Goal: Transaction & Acquisition: Purchase product/service

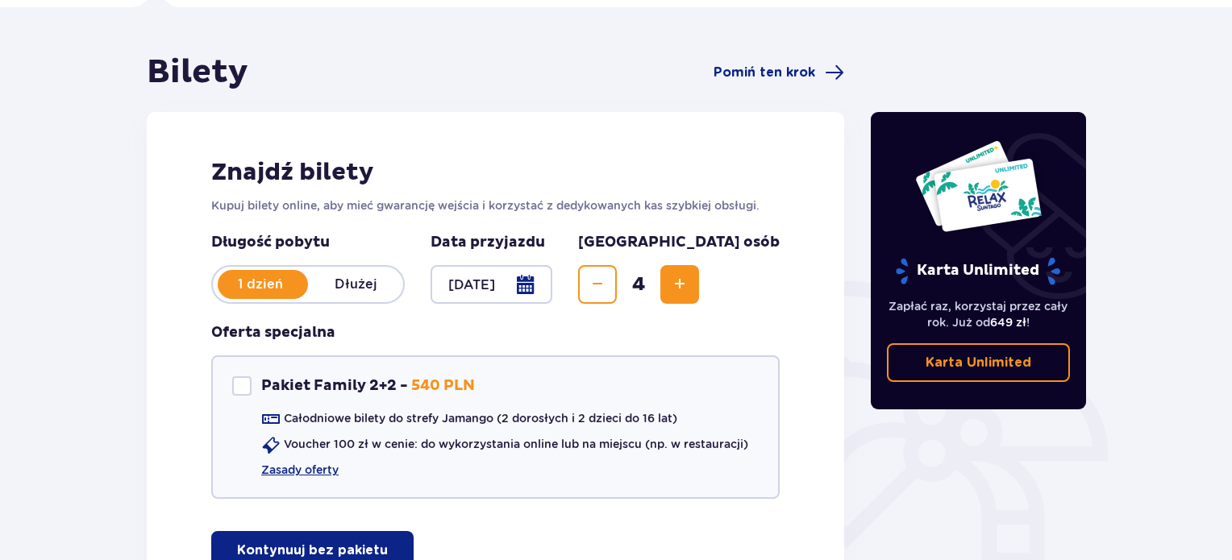
scroll to position [108, 0]
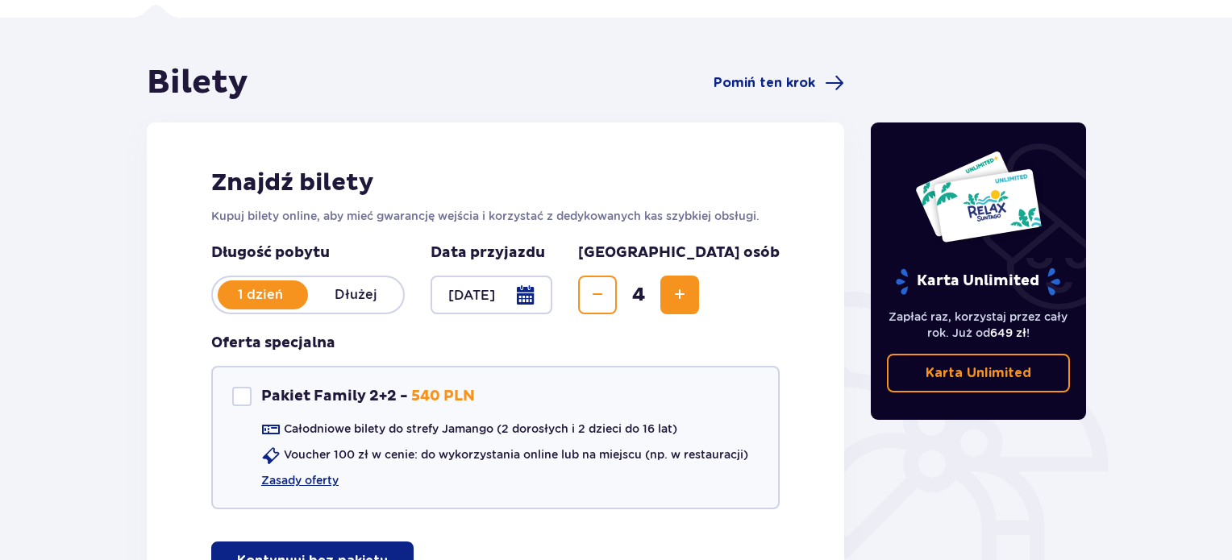
click at [552, 293] on div at bounding box center [492, 295] width 122 height 39
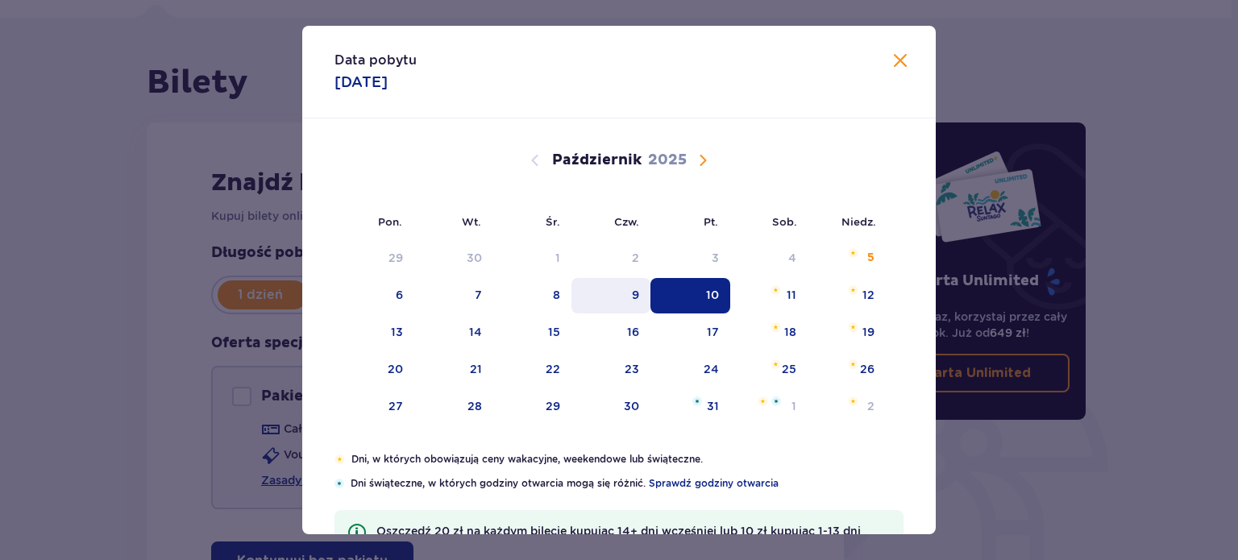
click at [629, 296] on div "9" at bounding box center [612, 295] width 80 height 35
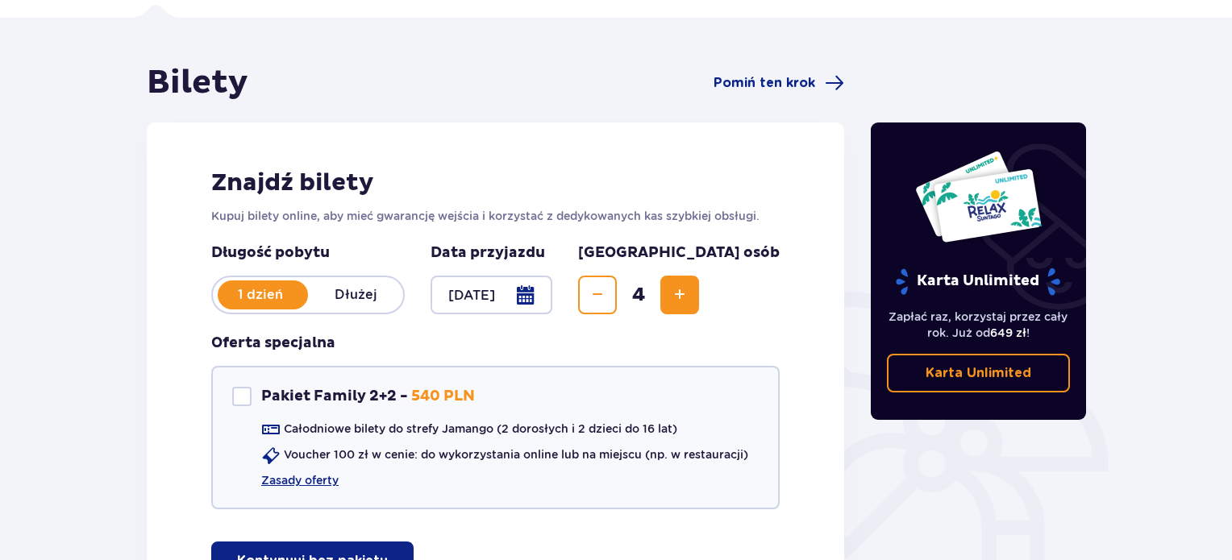
click at [552, 301] on div at bounding box center [492, 295] width 122 height 39
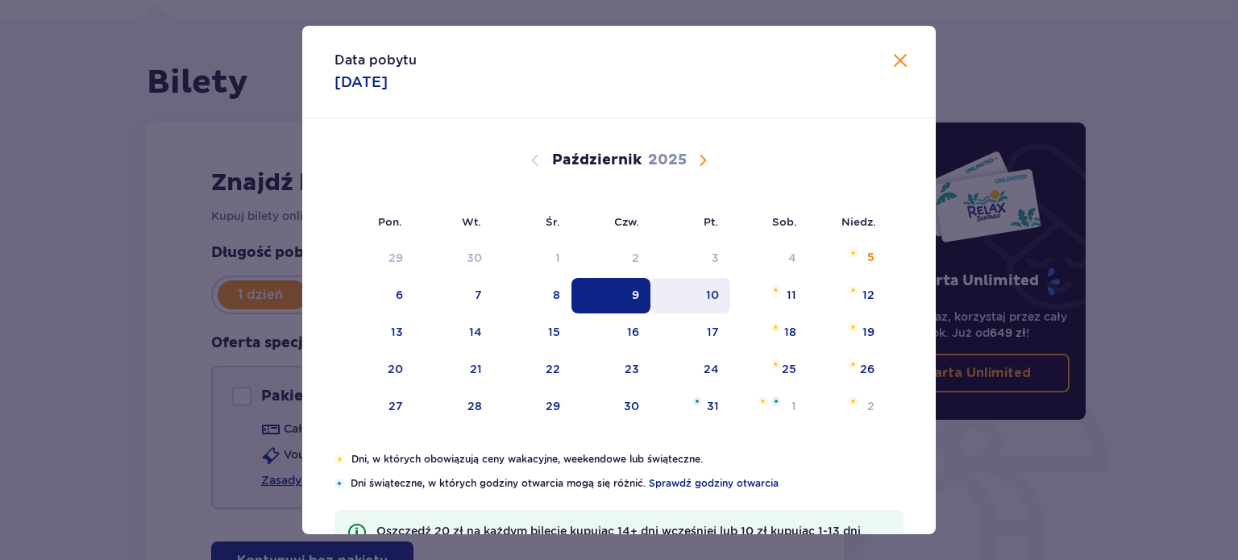
click at [709, 297] on div "10" at bounding box center [712, 295] width 13 height 16
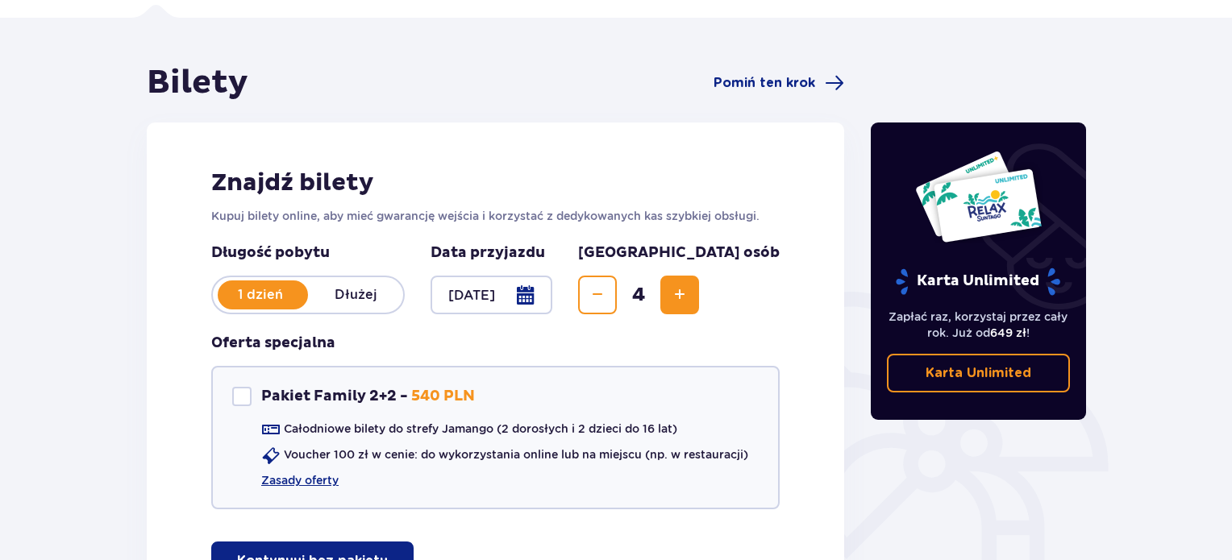
click at [552, 291] on div at bounding box center [492, 295] width 122 height 39
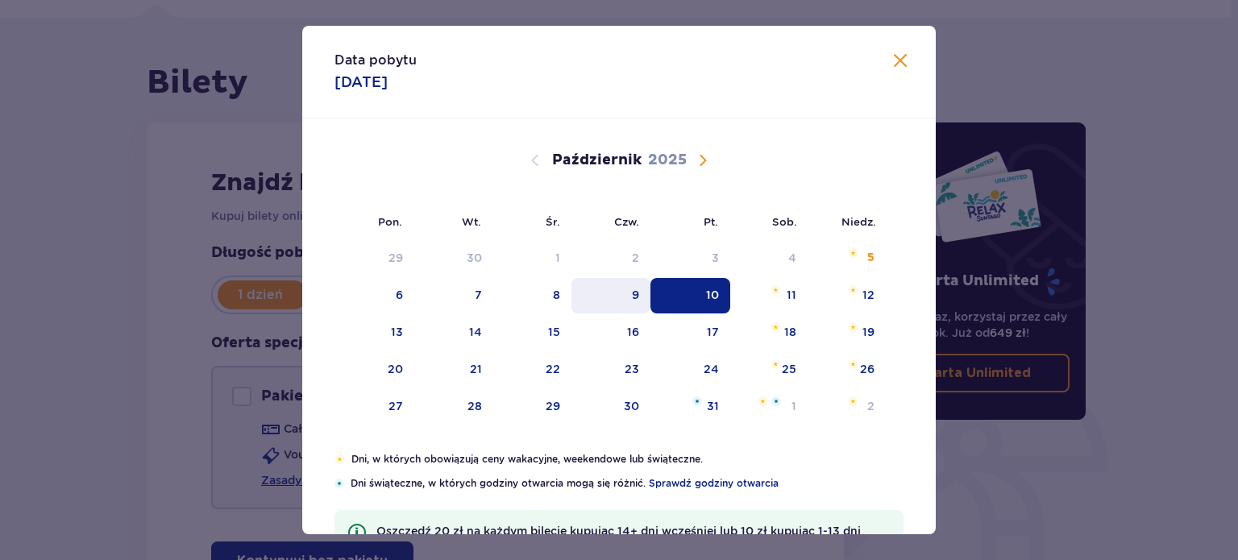
click at [622, 289] on div "9" at bounding box center [612, 295] width 80 height 35
type input "09.10.25"
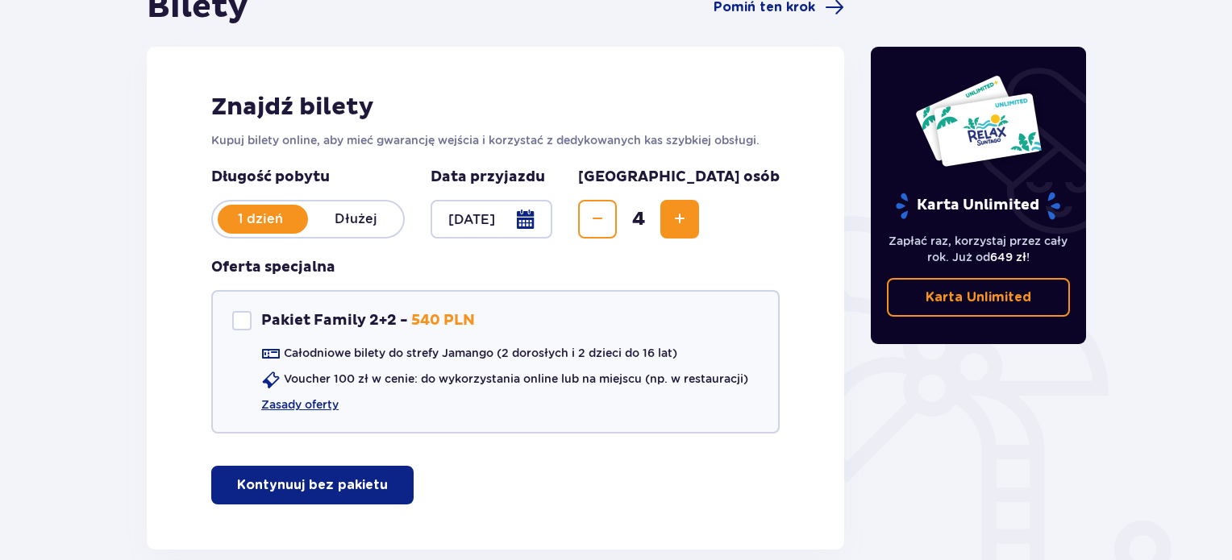
scroll to position [269, 0]
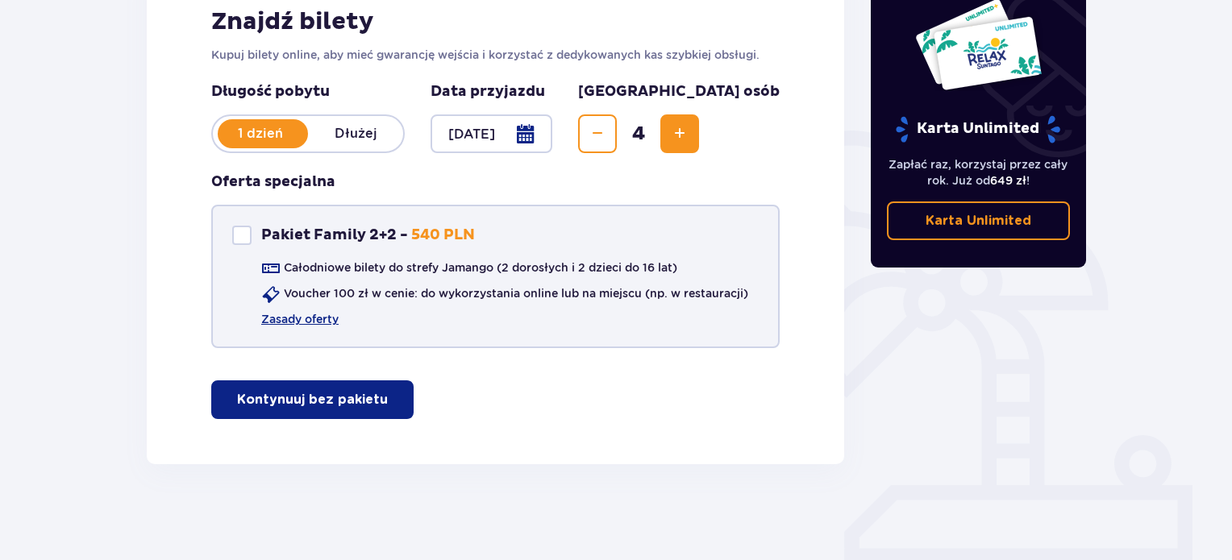
click at [239, 232] on div "Pakiet Family 2+2" at bounding box center [241, 235] width 19 height 19
checkbox input "true"
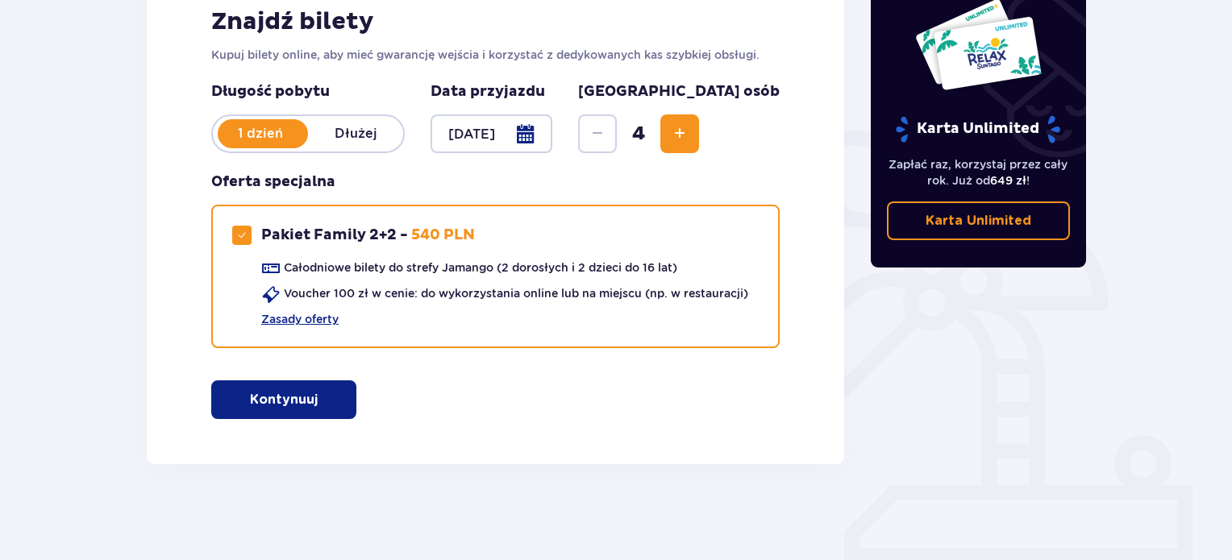
click at [287, 406] on p "Kontynuuj" at bounding box center [284, 400] width 68 height 18
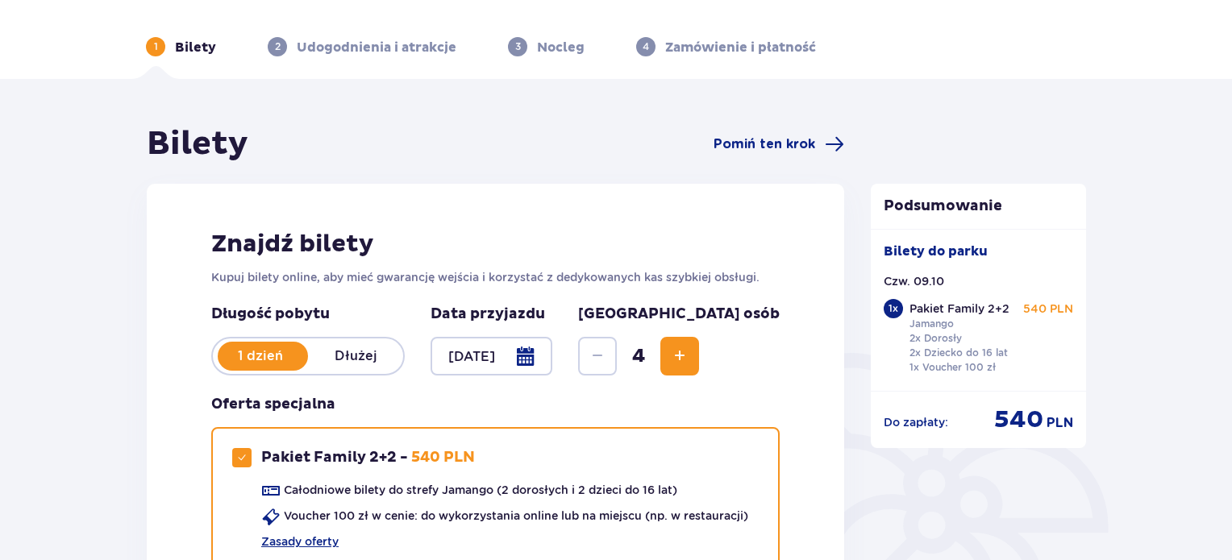
scroll to position [0, 0]
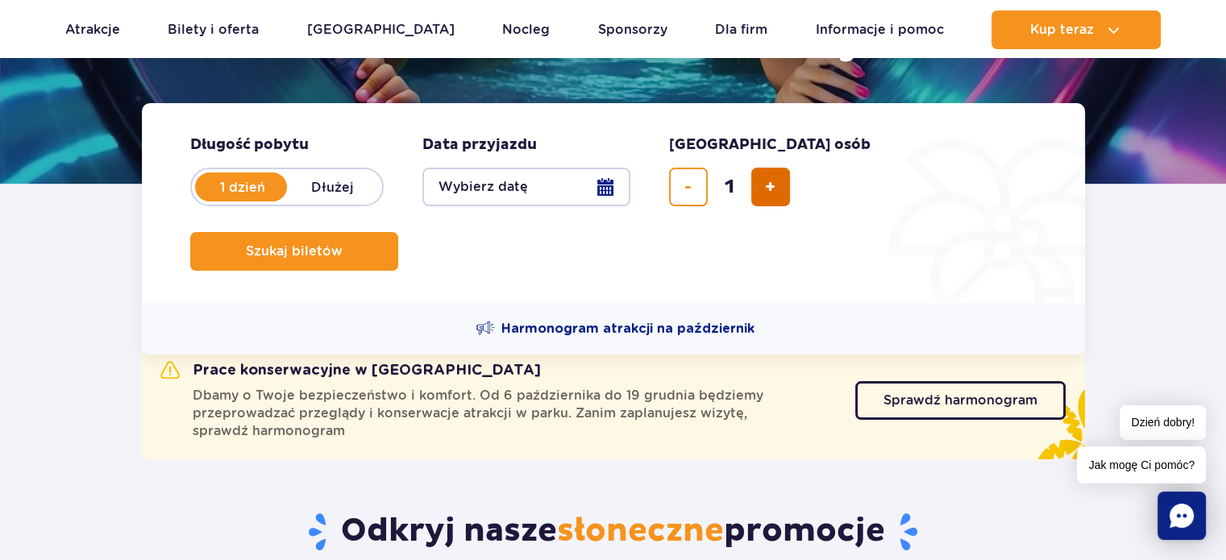
click at [763, 185] on button "dodaj bilet" at bounding box center [770, 187] width 39 height 39
type input "4"
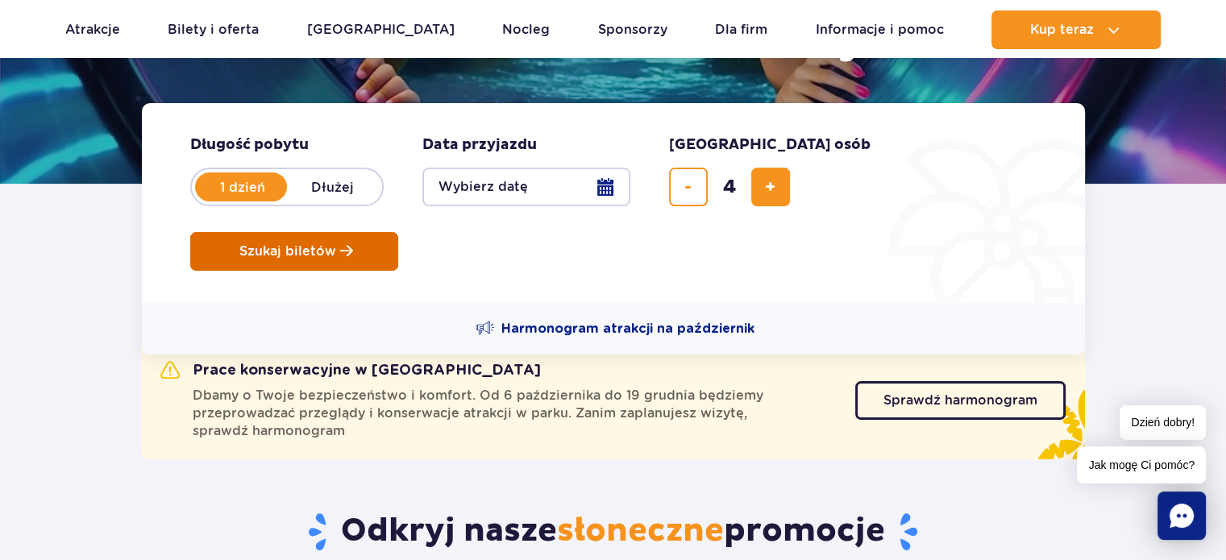
click at [336, 244] on span "Szukaj biletów" at bounding box center [287, 251] width 97 height 15
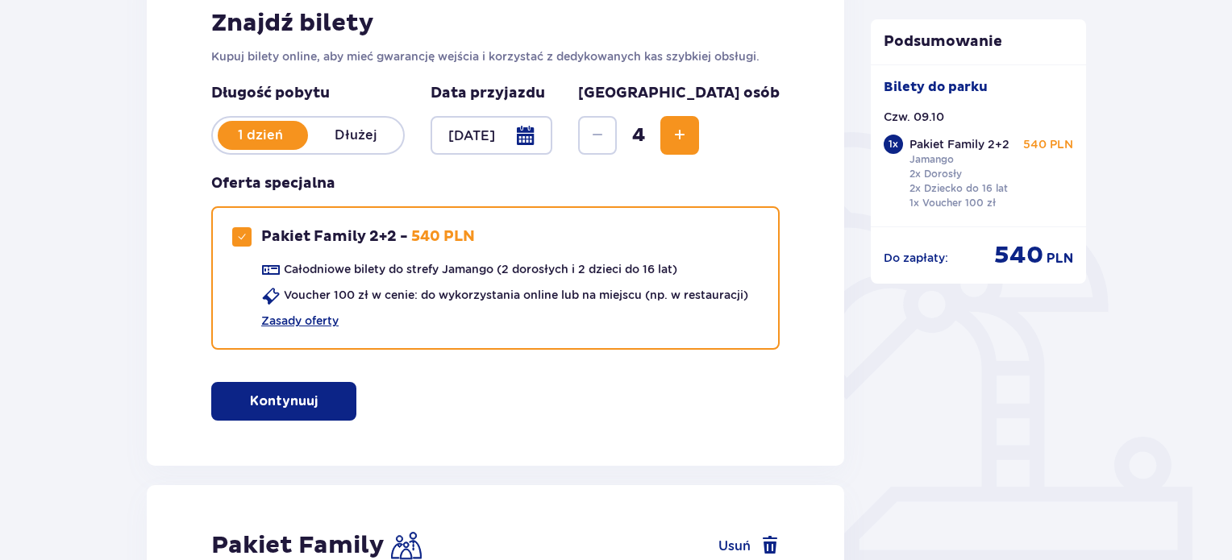
scroll to position [239, 0]
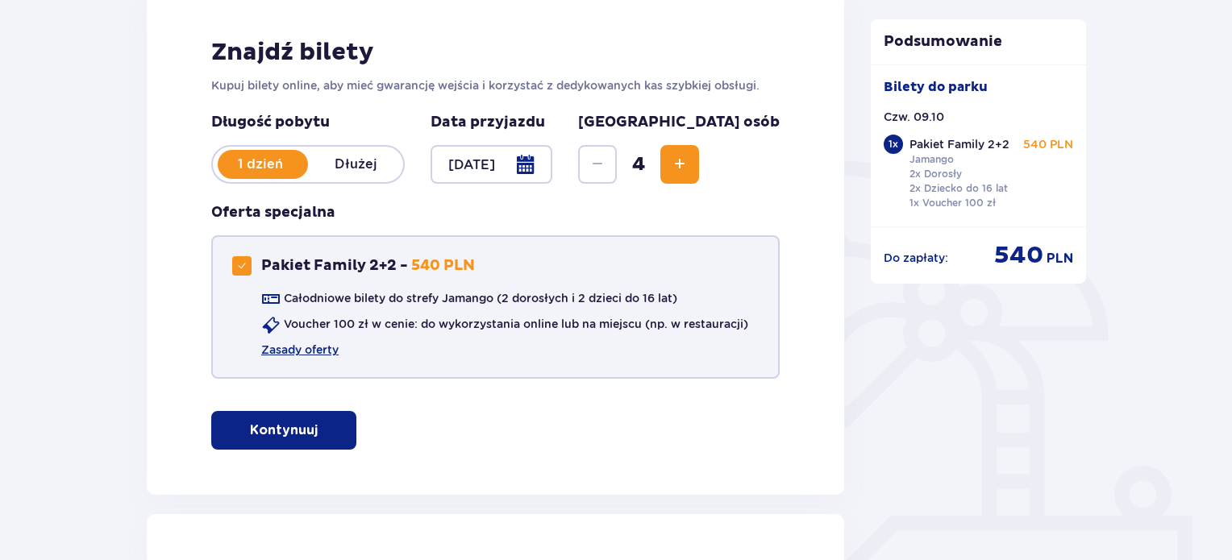
click at [235, 268] on div "Pakiet Family 2+2" at bounding box center [241, 265] width 19 height 19
checkbox input "false"
click at [302, 428] on p "Kontynuuj bez pakietu" at bounding box center [312, 431] width 151 height 18
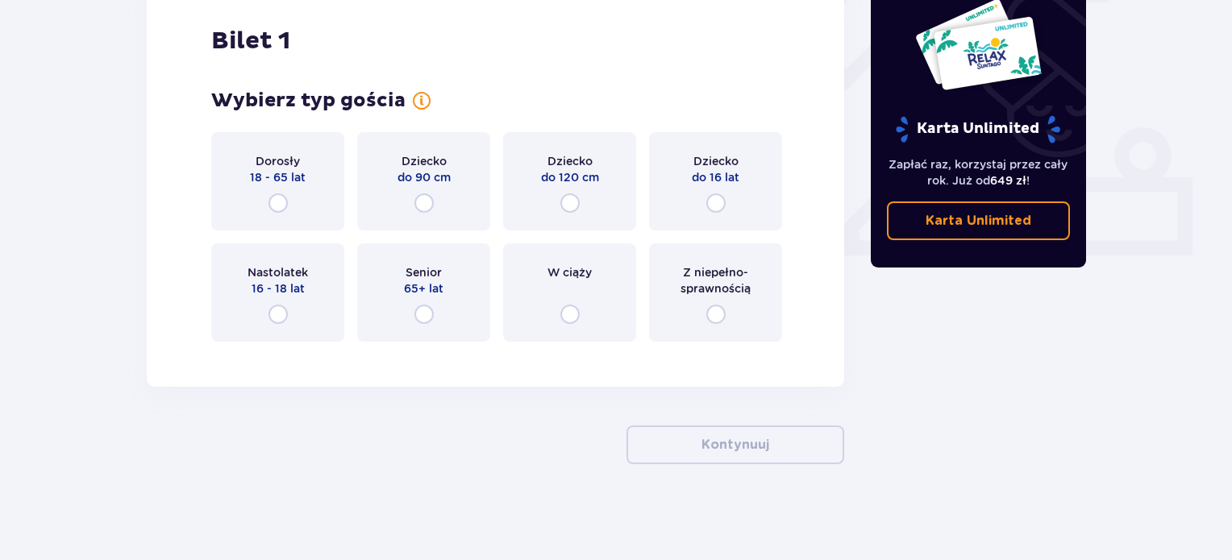
scroll to position [497, 0]
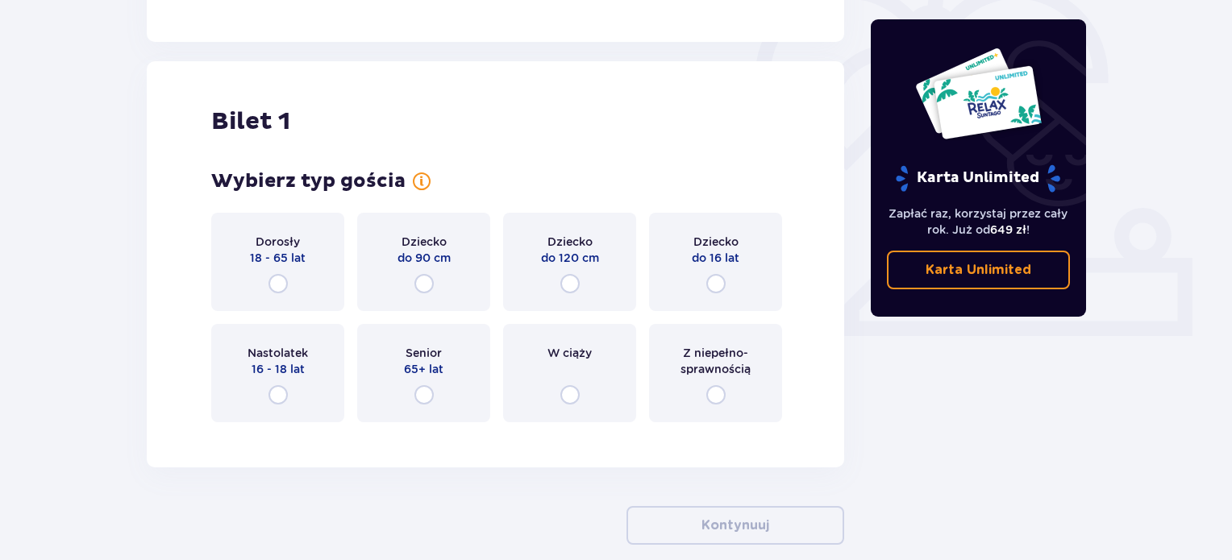
click at [280, 283] on input "radio" at bounding box center [277, 283] width 19 height 19
radio input "true"
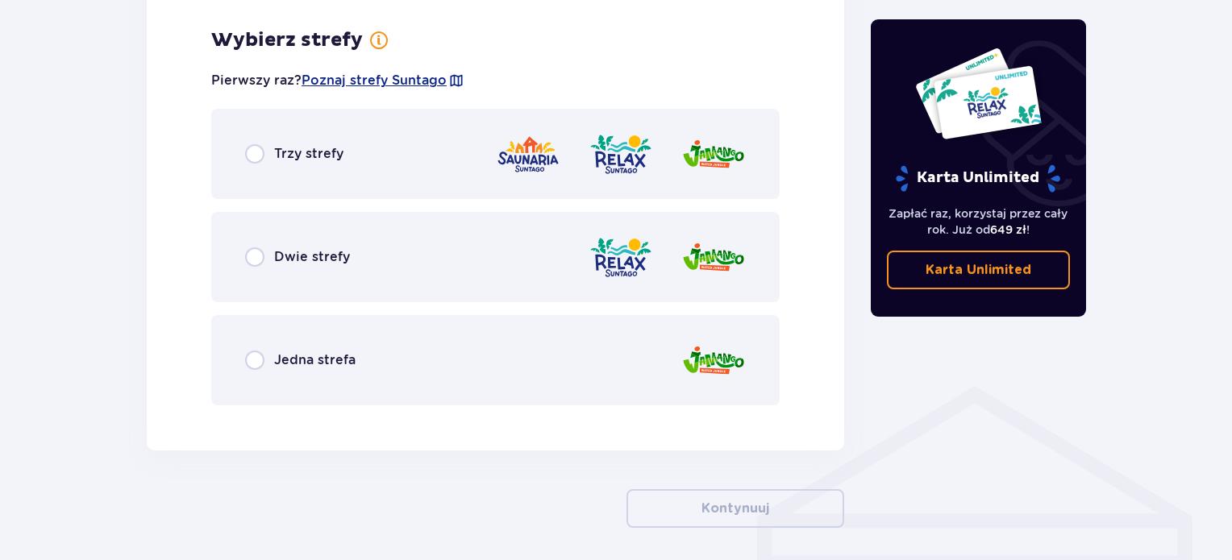
scroll to position [932, 0]
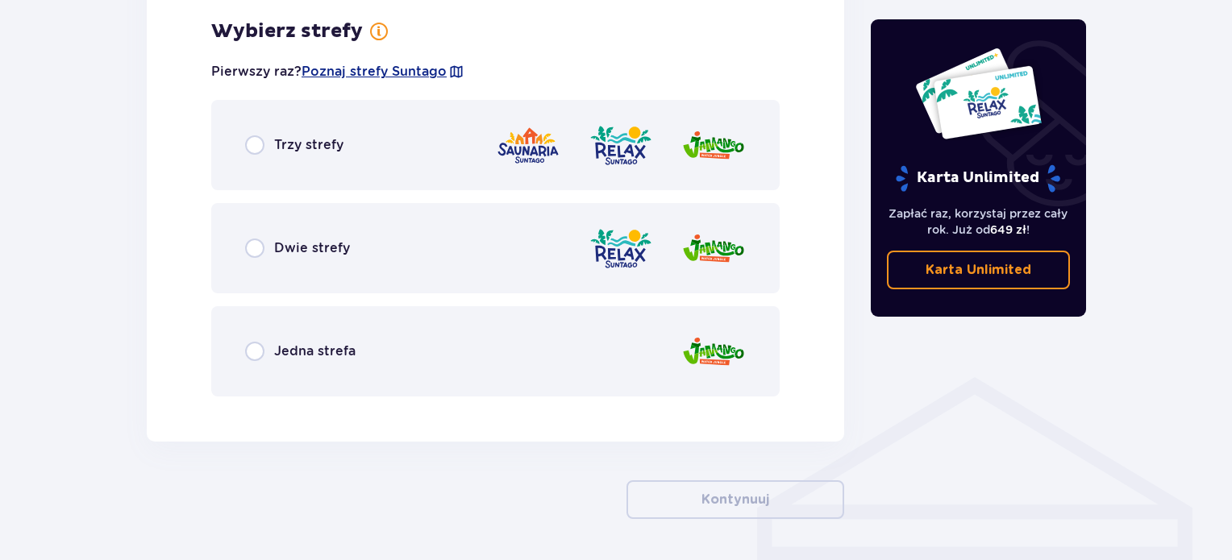
click at [258, 251] on input "radio" at bounding box center [254, 248] width 19 height 19
radio input "true"
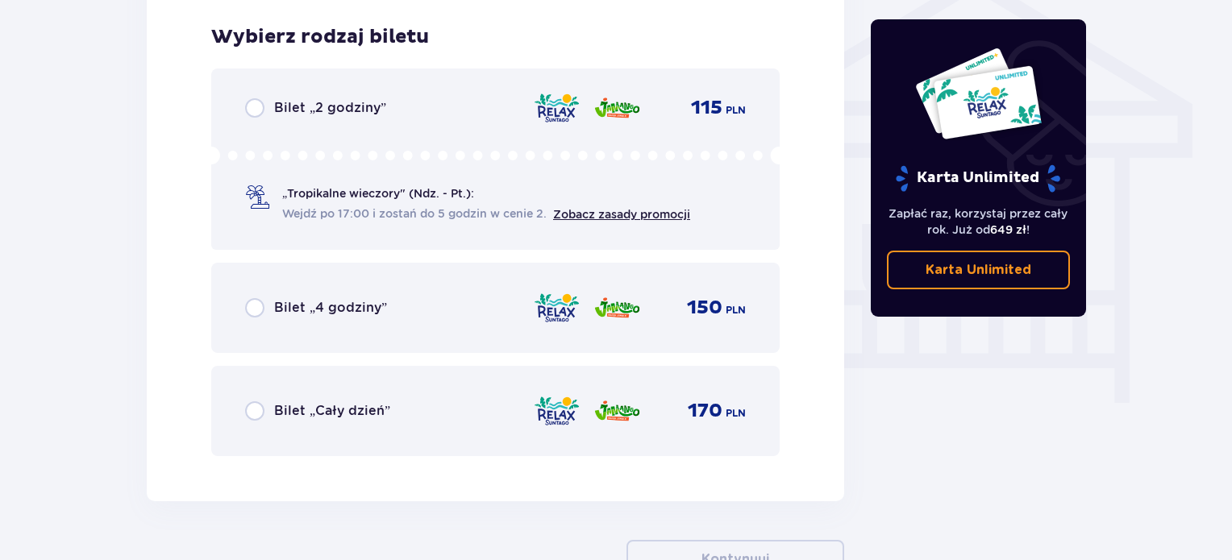
scroll to position [1342, 0]
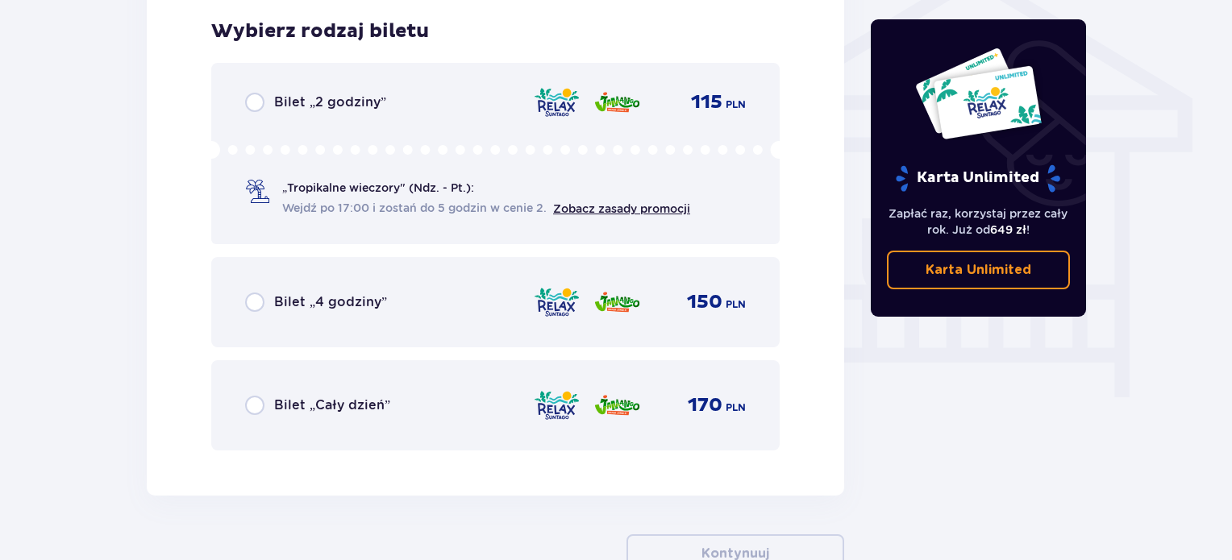
click at [261, 406] on input "radio" at bounding box center [254, 405] width 19 height 19
radio input "true"
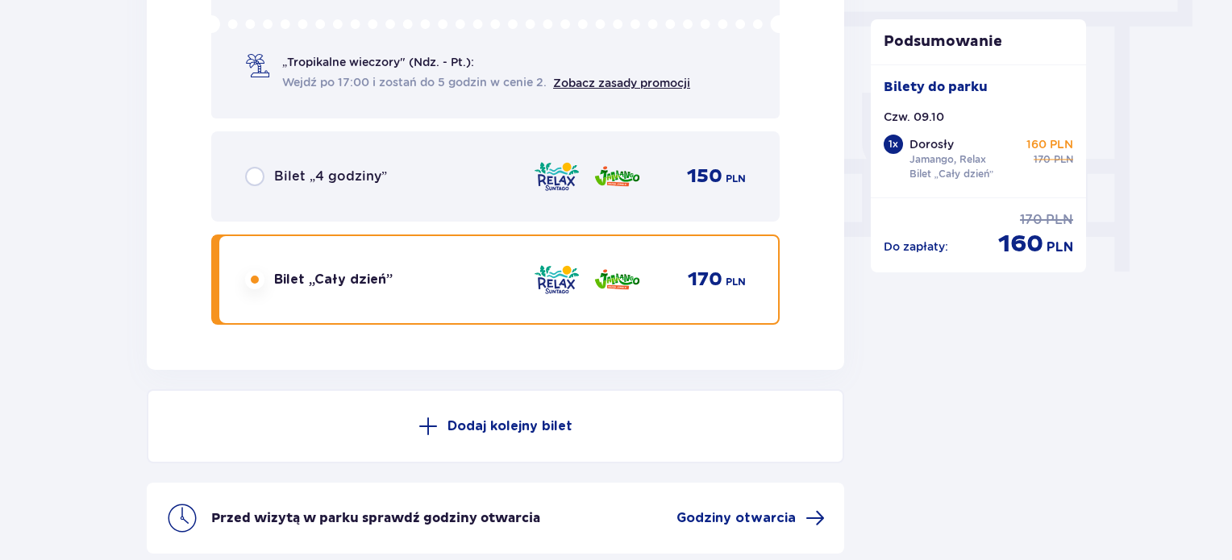
scroll to position [1614, 0]
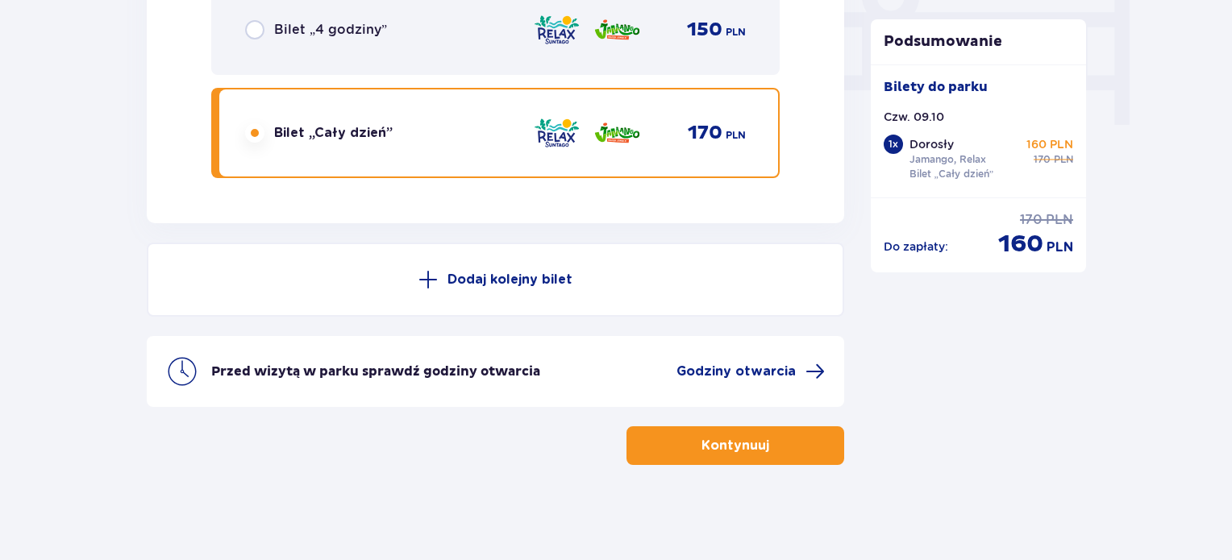
click at [754, 441] on p "Kontynuuj" at bounding box center [735, 446] width 68 height 18
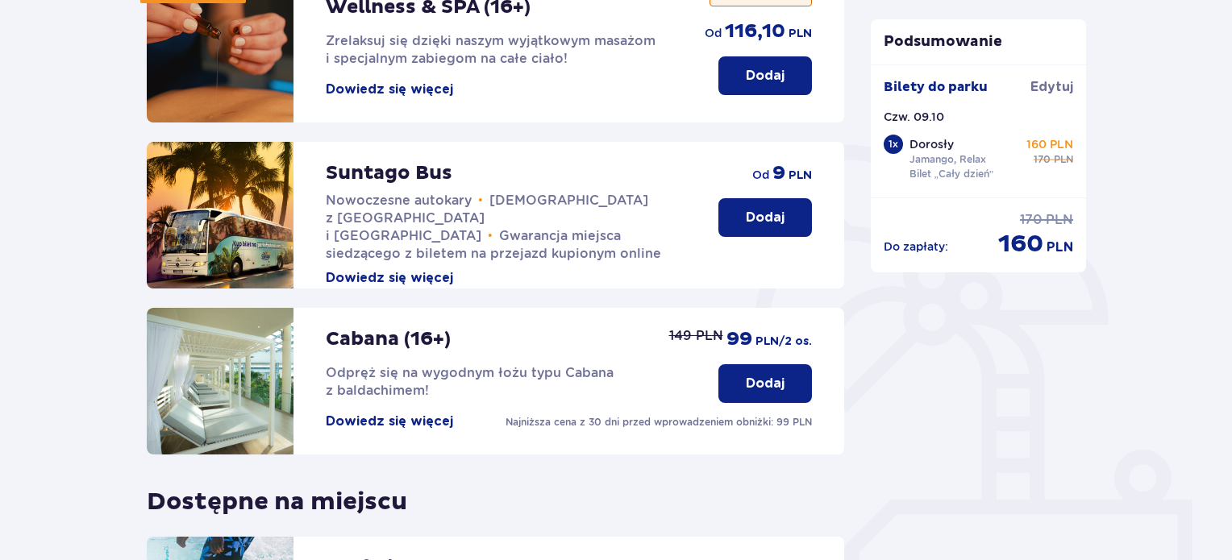
scroll to position [403, 0]
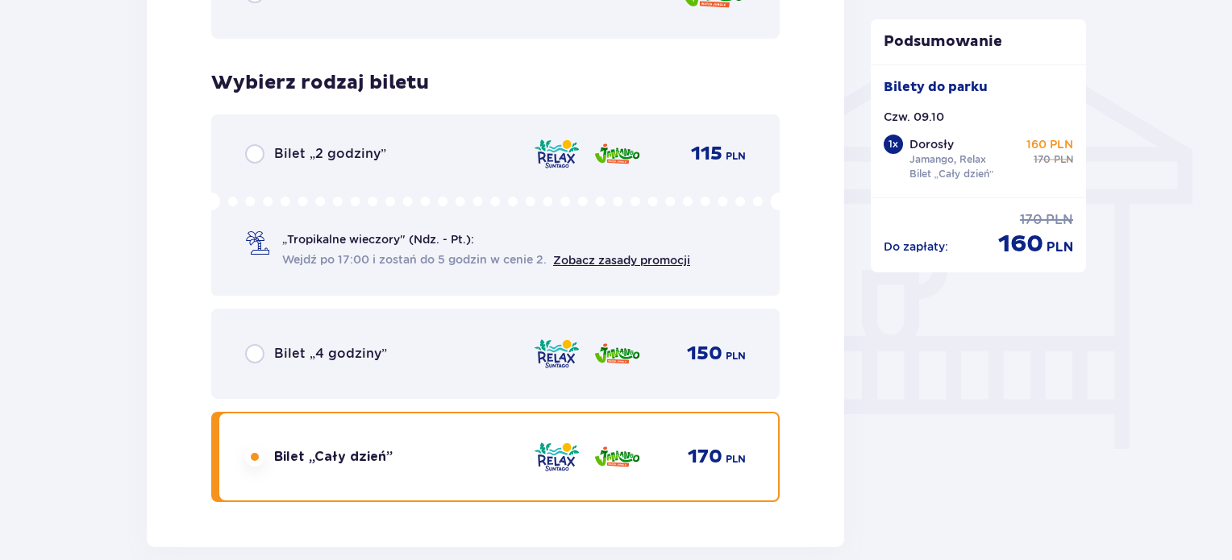
scroll to position [1613, 0]
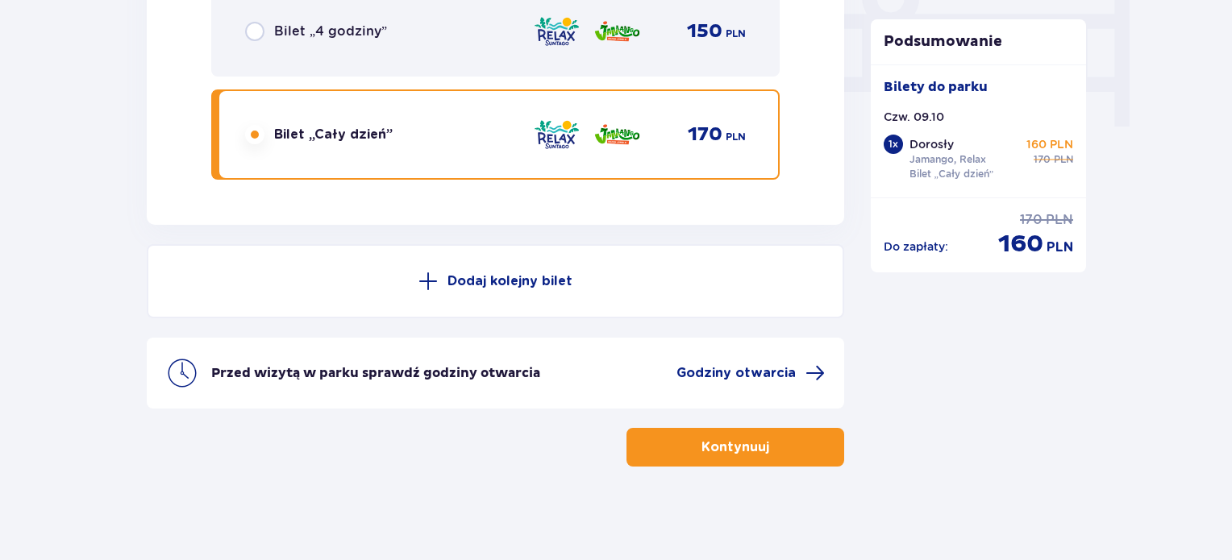
click at [501, 273] on p "Dodaj kolejny bilet" at bounding box center [509, 282] width 125 height 18
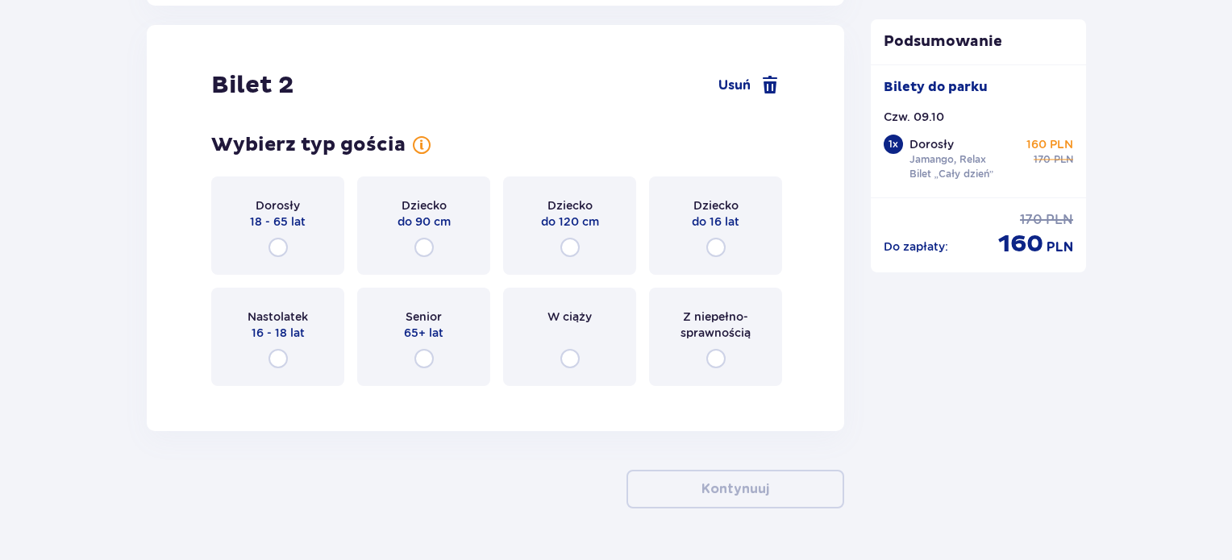
scroll to position [1837, 0]
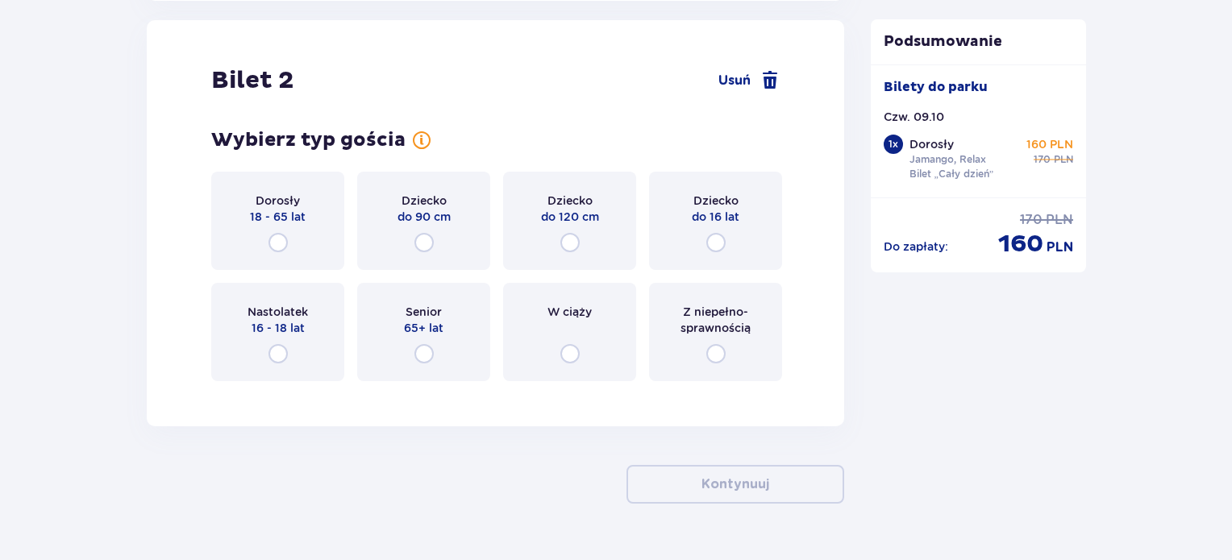
click at [277, 235] on input "radio" at bounding box center [277, 242] width 19 height 19
radio input "true"
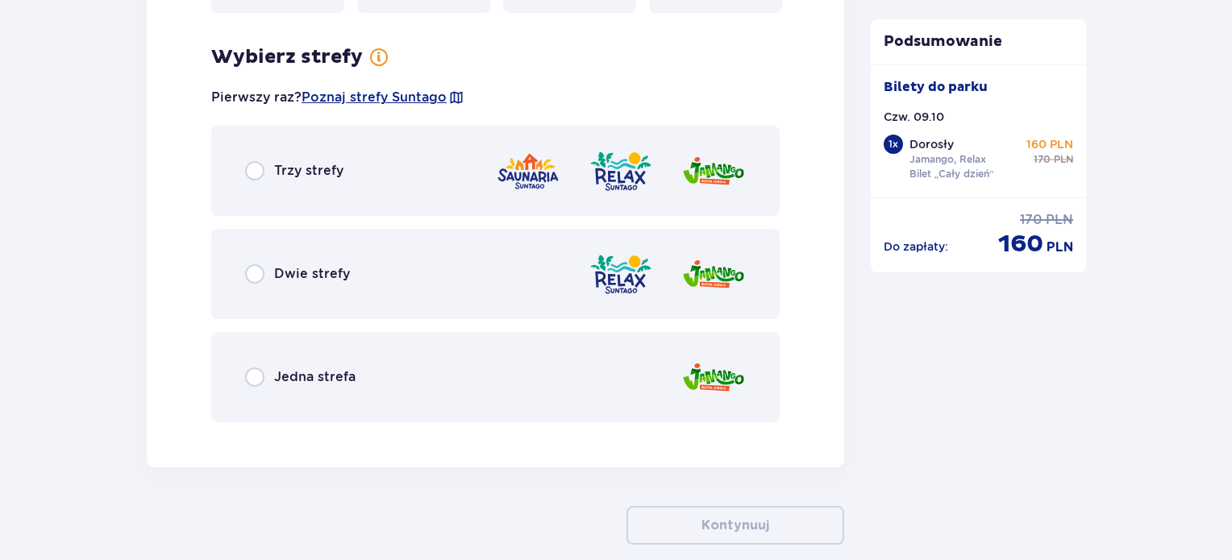
scroll to position [2230, 0]
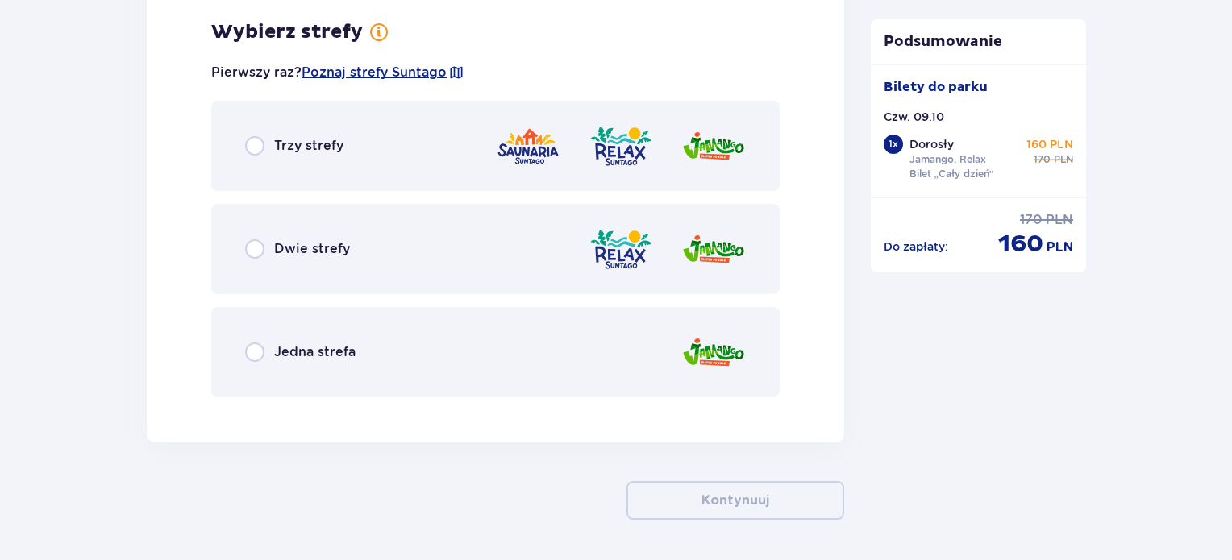
click at [262, 251] on input "radio" at bounding box center [254, 248] width 19 height 19
radio input "true"
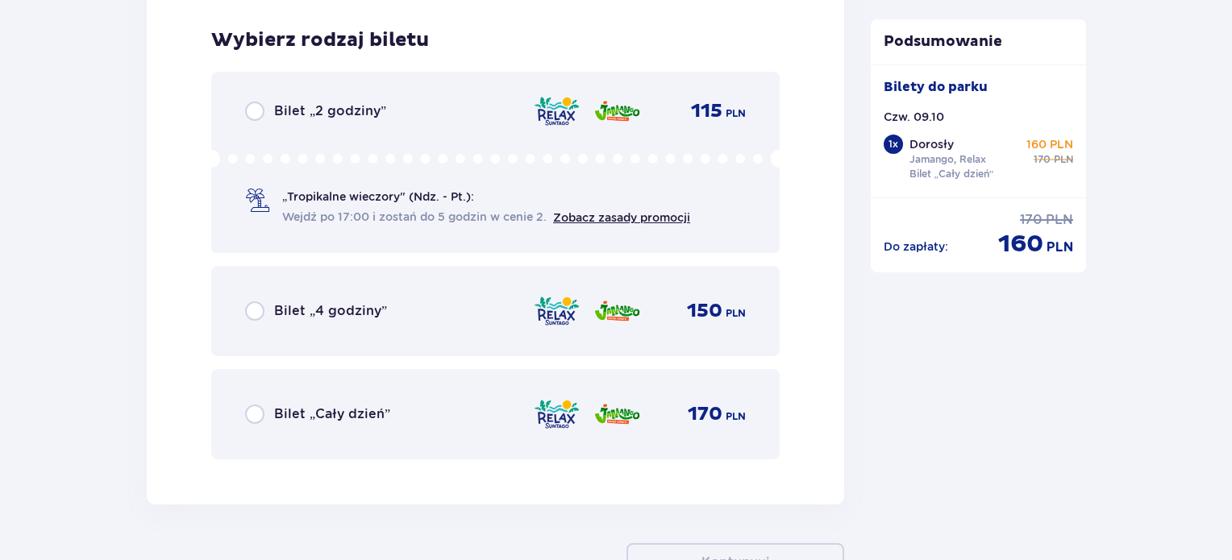
scroll to position [2640, 0]
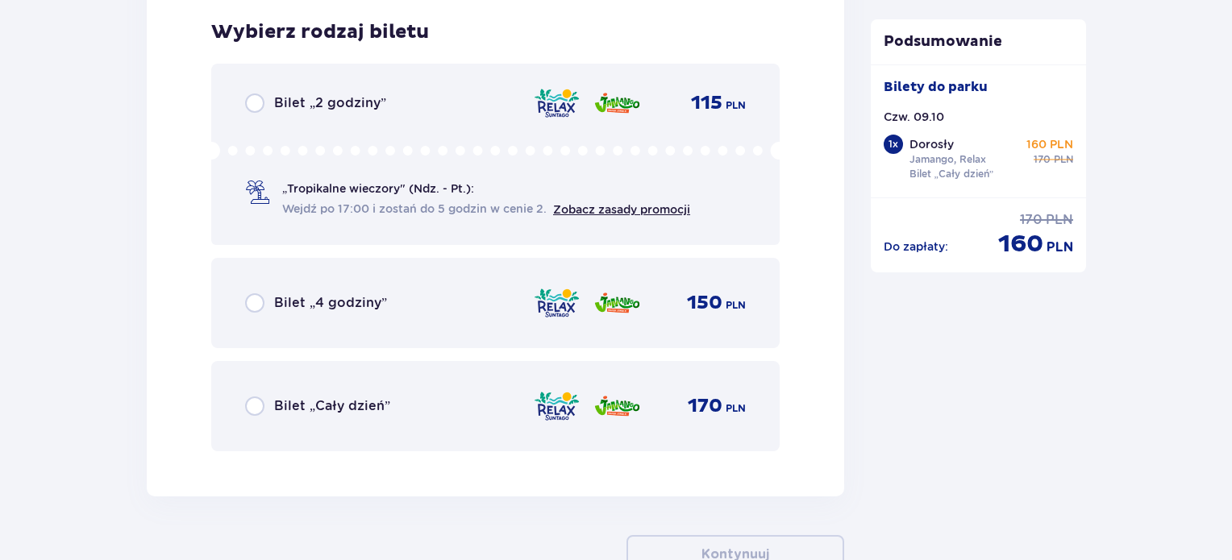
click at [258, 408] on input "radio" at bounding box center [254, 406] width 19 height 19
radio input "true"
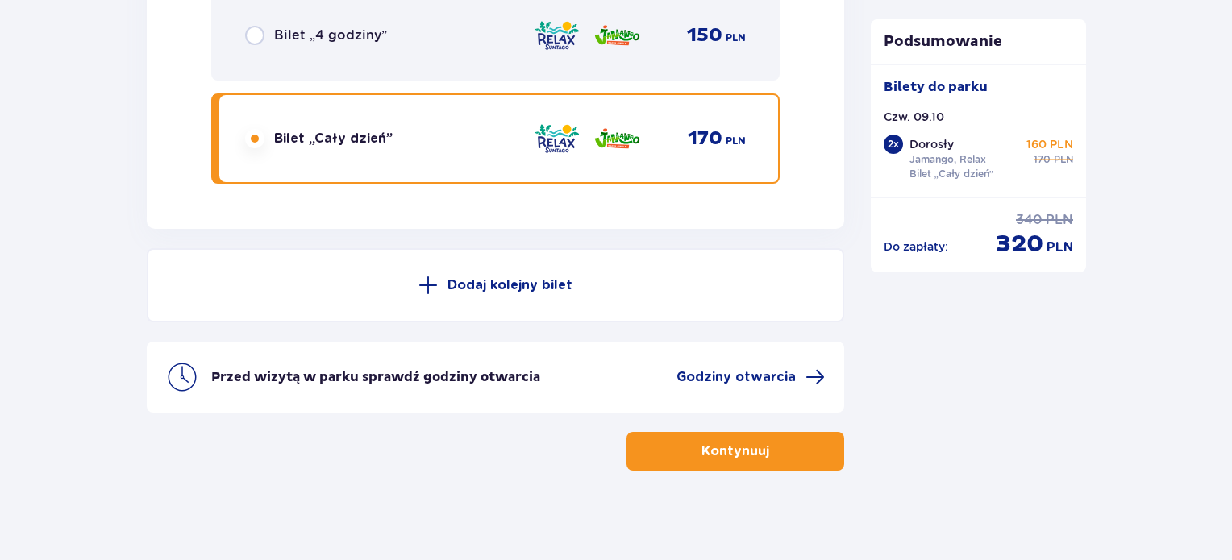
scroll to position [2912, 0]
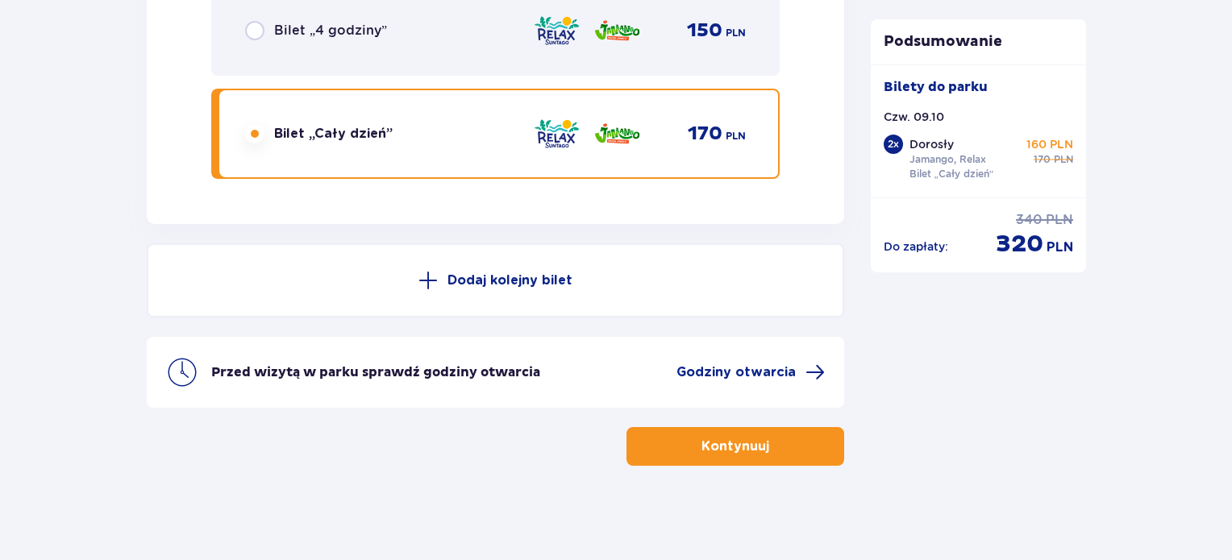
click at [527, 277] on p "Dodaj kolejny bilet" at bounding box center [509, 281] width 125 height 18
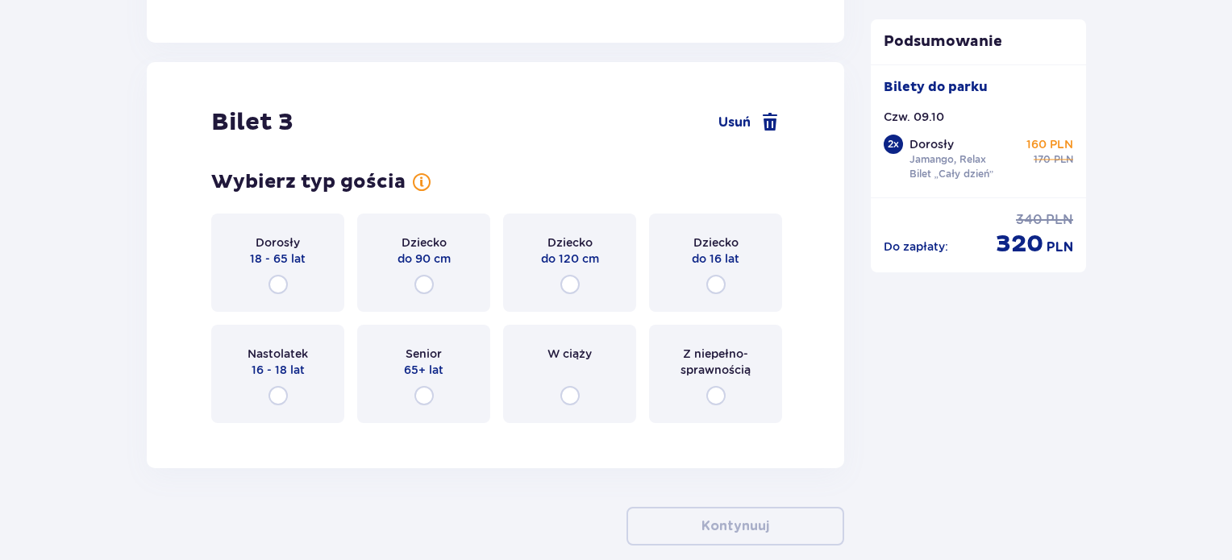
scroll to position [3329, 0]
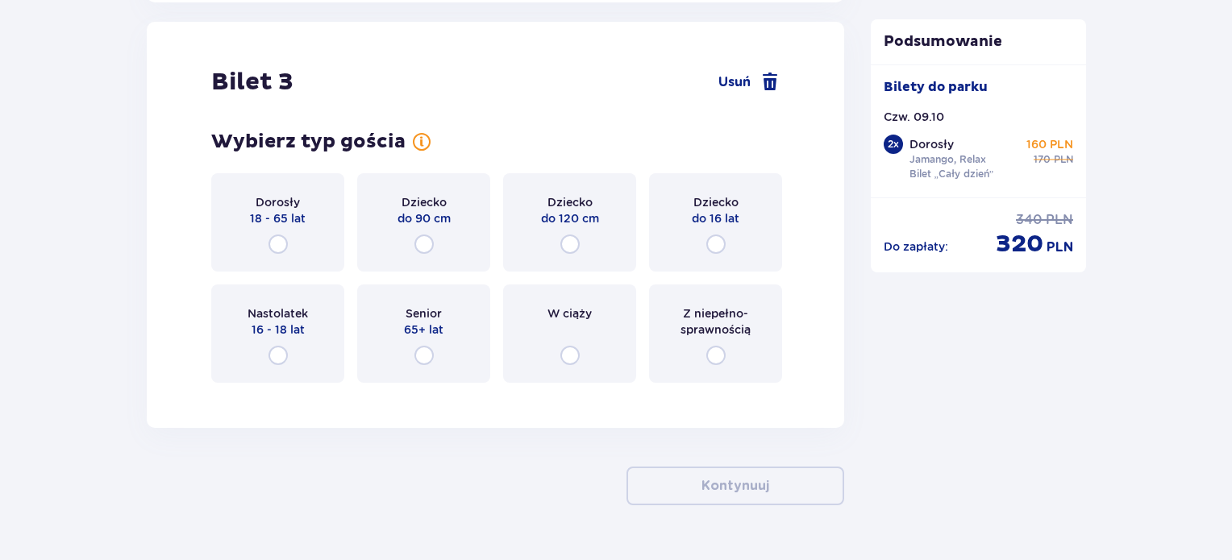
click at [714, 249] on input "radio" at bounding box center [715, 244] width 19 height 19
radio input "true"
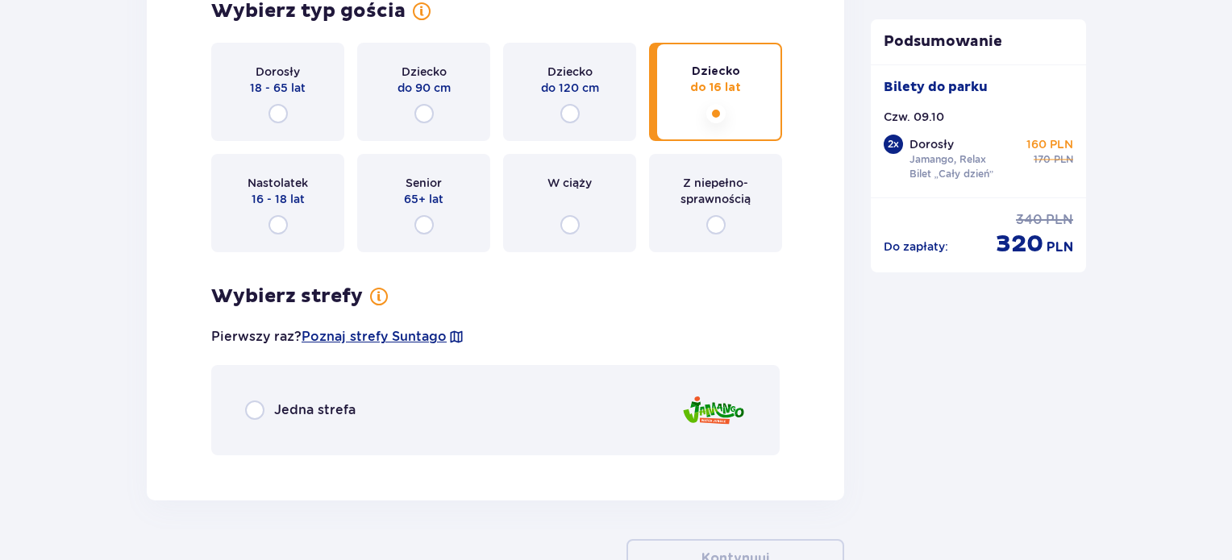
scroll to position [3411, 0]
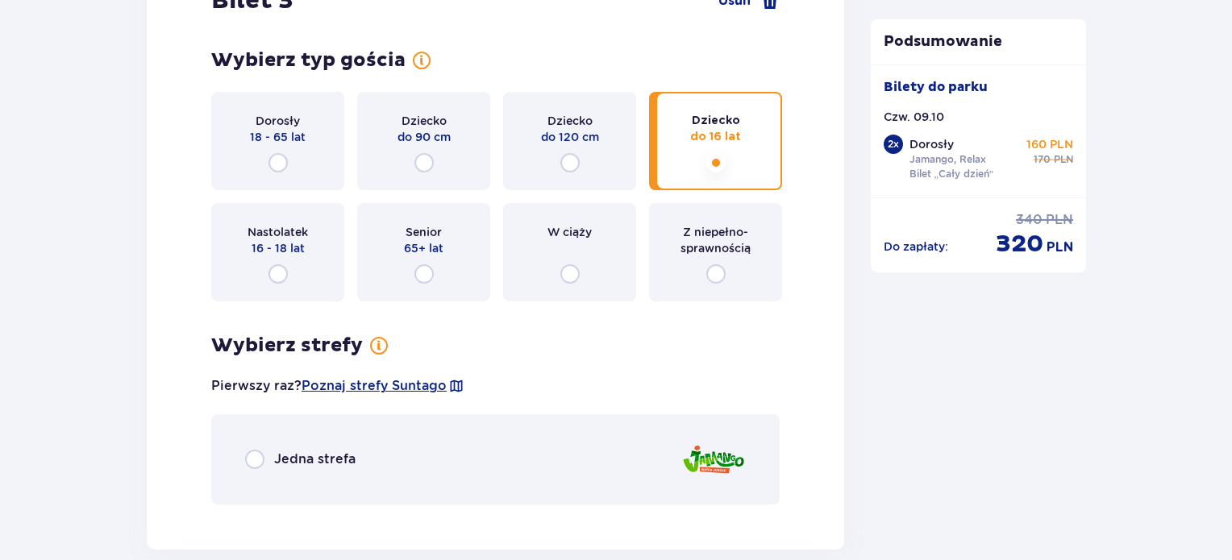
click at [248, 454] on input "radio" at bounding box center [254, 459] width 19 height 19
radio input "true"
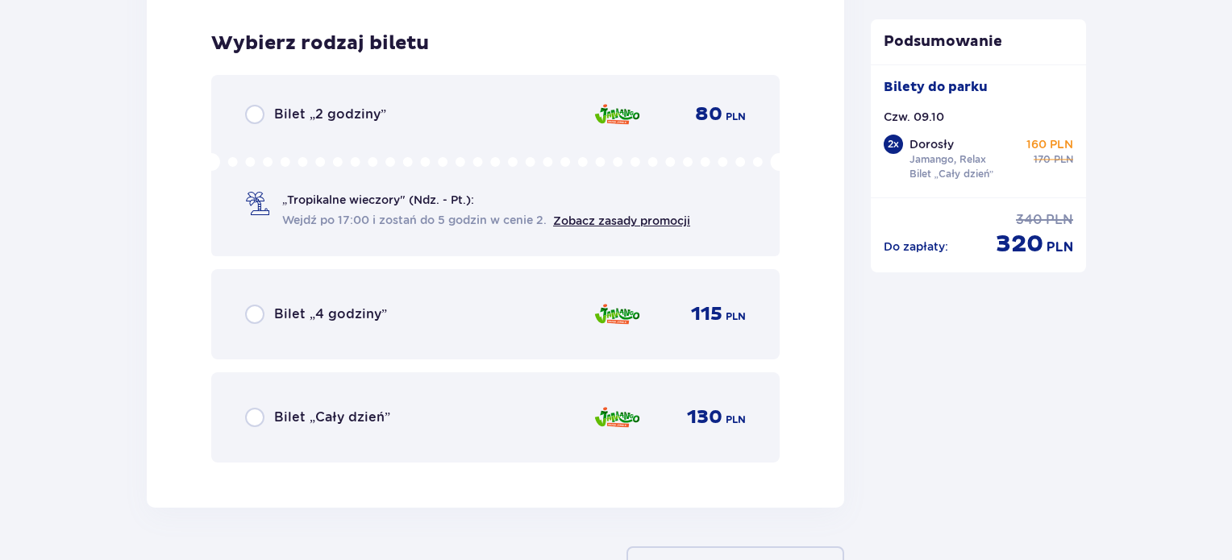
scroll to position [3926, 0]
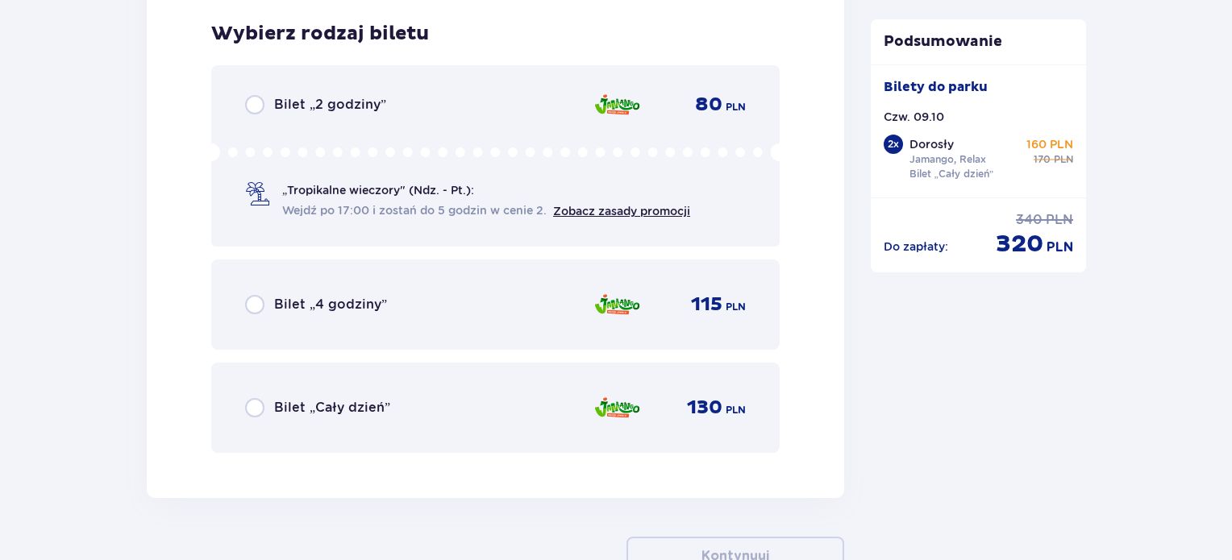
click at [245, 415] on div "Bilet „Cały dzień” 130 PLN" at bounding box center [495, 408] width 501 height 34
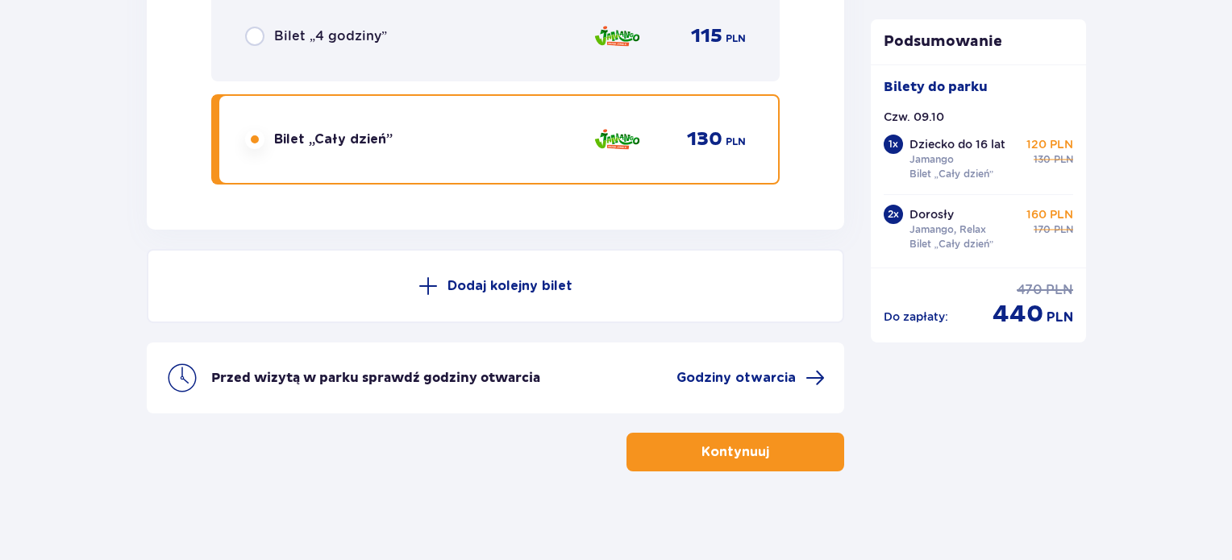
scroll to position [4199, 0]
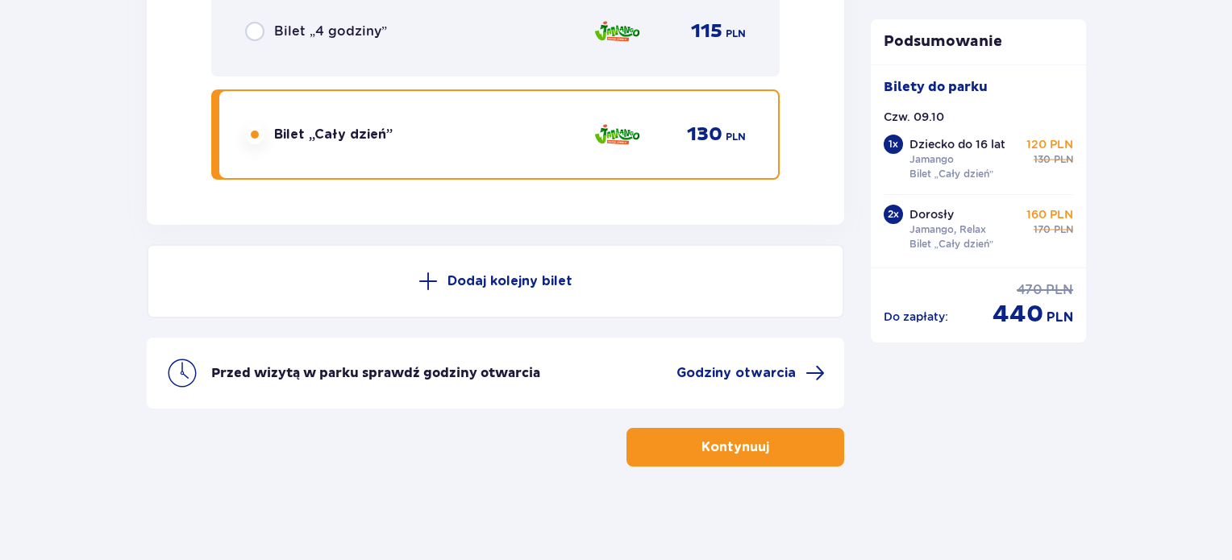
click at [530, 268] on button "Dodaj kolejny bilet" at bounding box center [495, 281] width 697 height 74
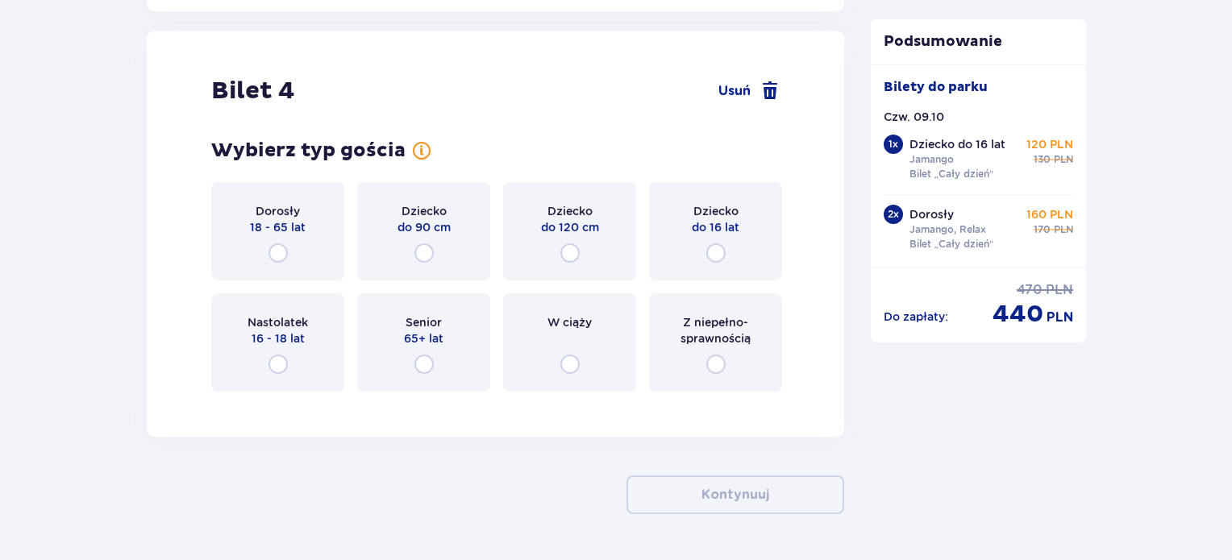
scroll to position [4422, 0]
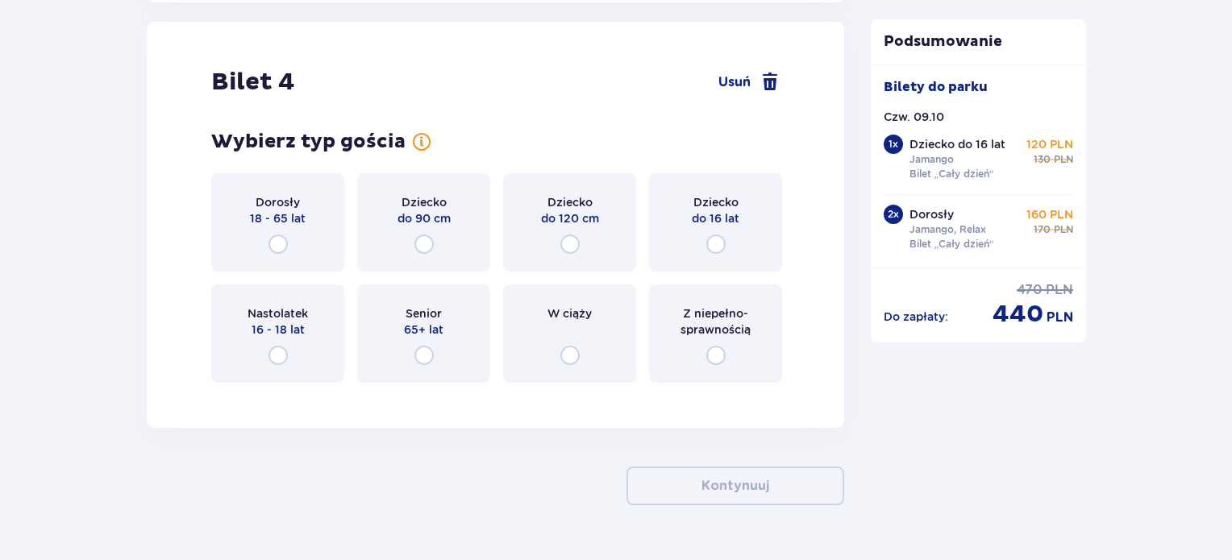
click at [710, 239] on input "radio" at bounding box center [715, 244] width 19 height 19
radio input "true"
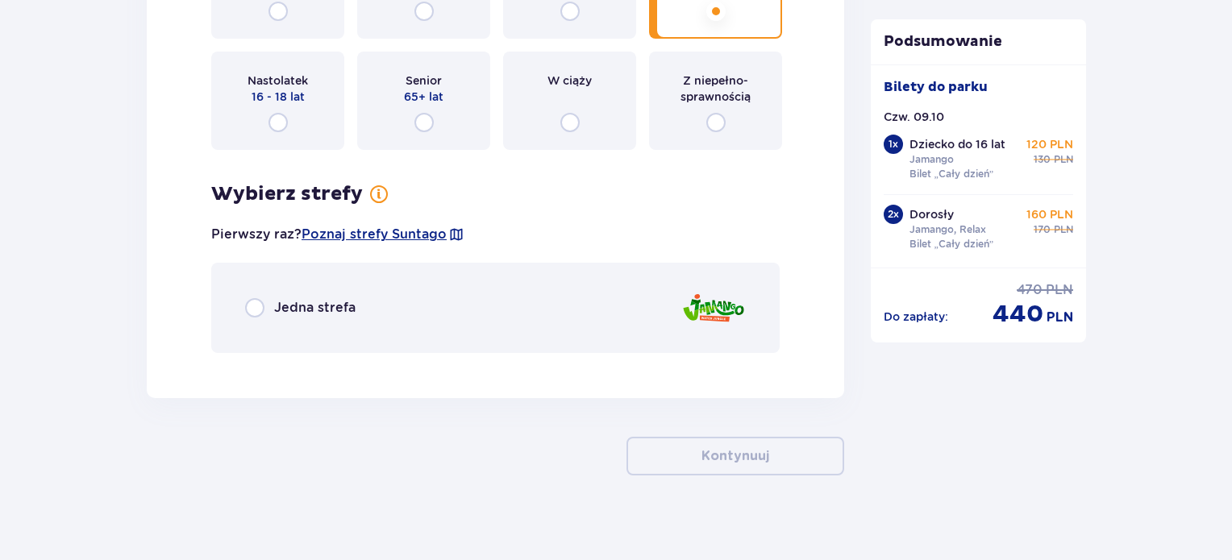
scroll to position [4663, 0]
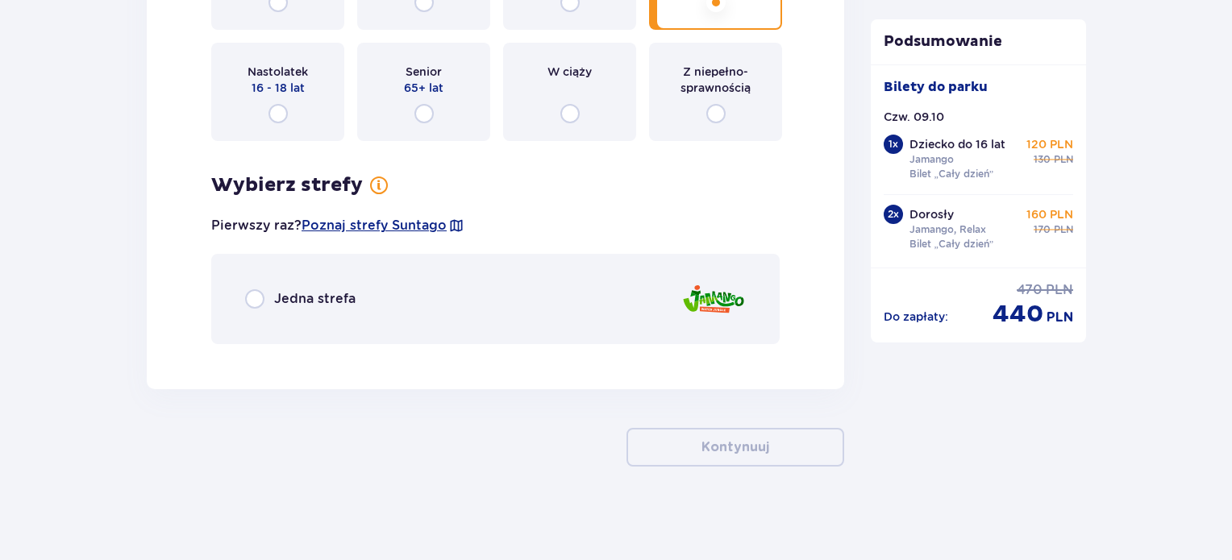
click at [259, 293] on input "radio" at bounding box center [254, 298] width 19 height 19
radio input "true"
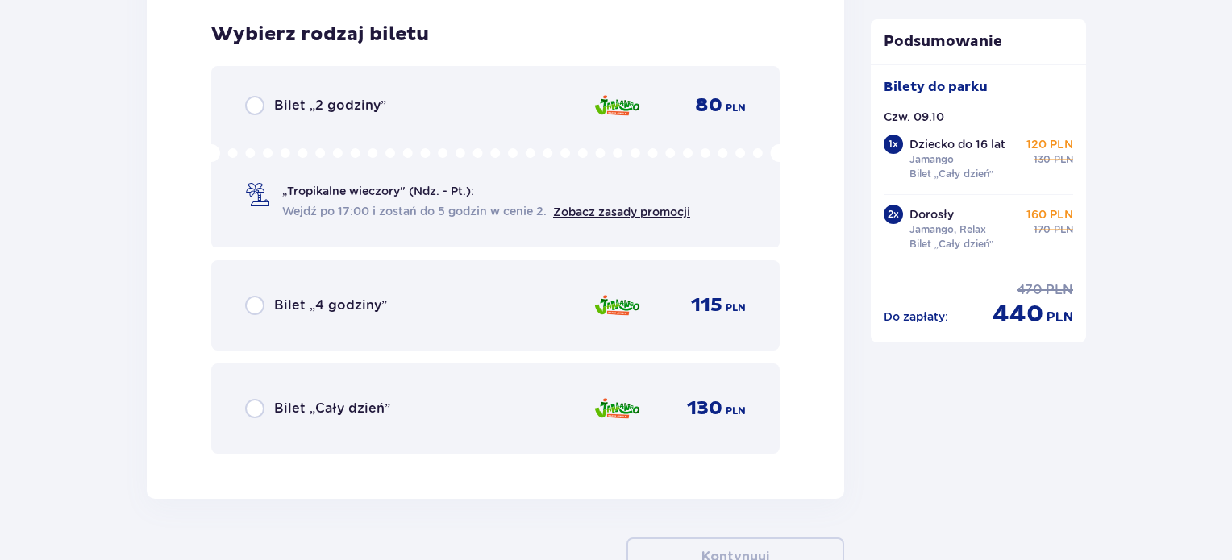
scroll to position [5018, 0]
click at [256, 399] on input "radio" at bounding box center [254, 407] width 19 height 19
radio input "true"
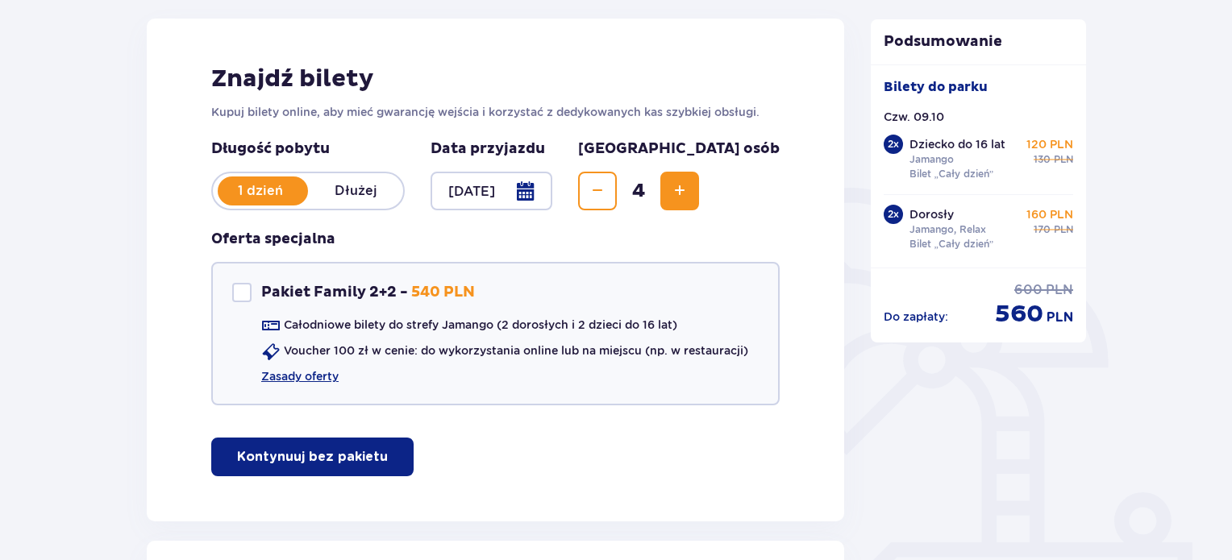
scroll to position [211, 0]
click at [235, 293] on div "Pakiet Family 2+2" at bounding box center [241, 293] width 19 height 19
checkbox input "true"
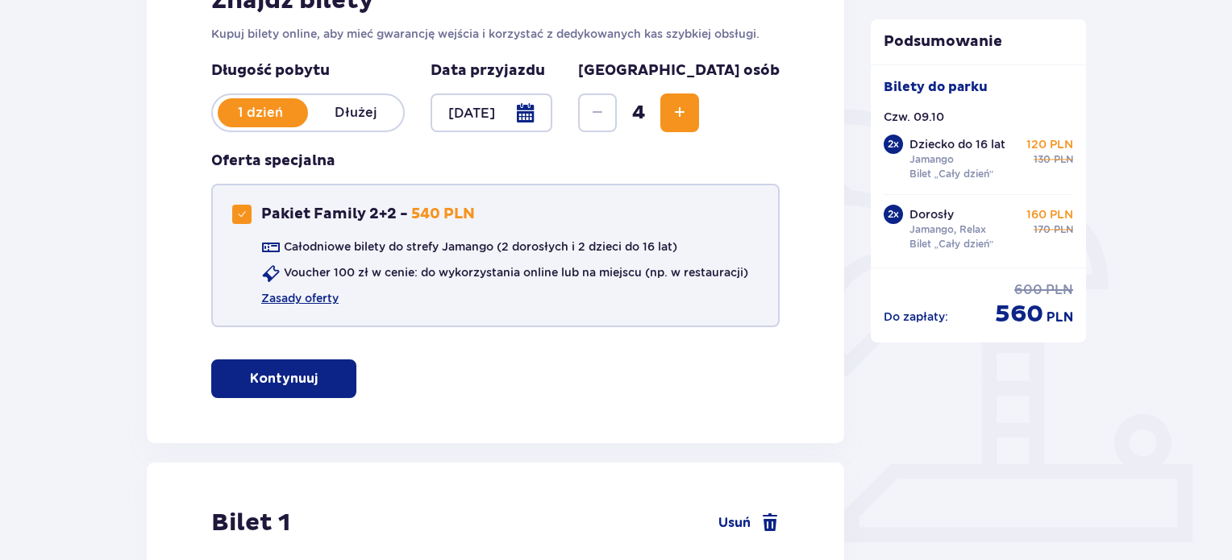
scroll to position [372, 0]
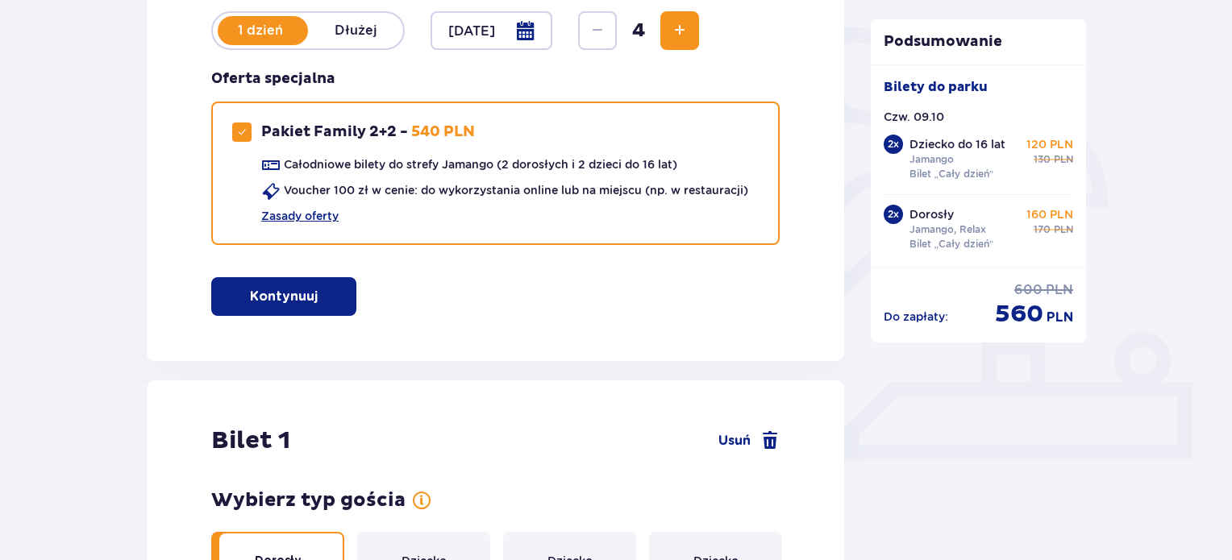
click at [323, 302] on span "button" at bounding box center [320, 296] width 19 height 19
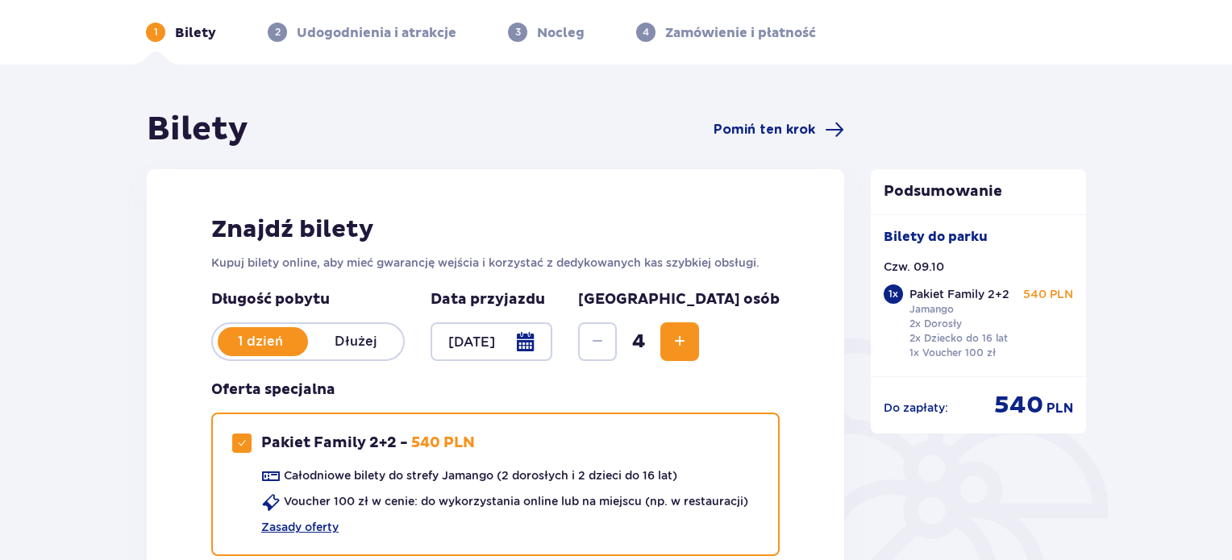
scroll to position [0, 0]
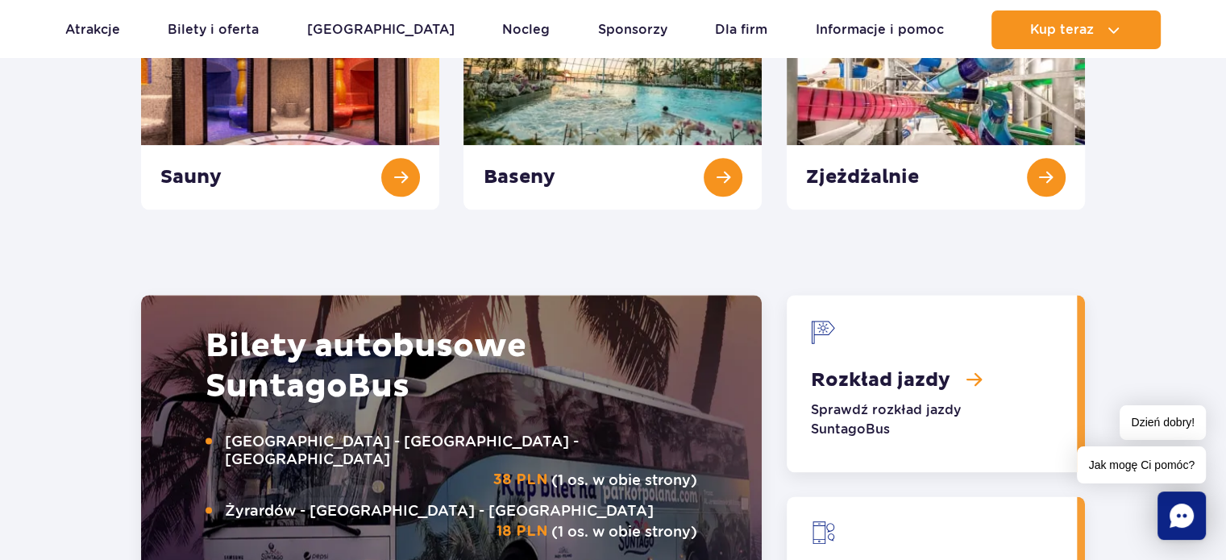
scroll to position [2016, 0]
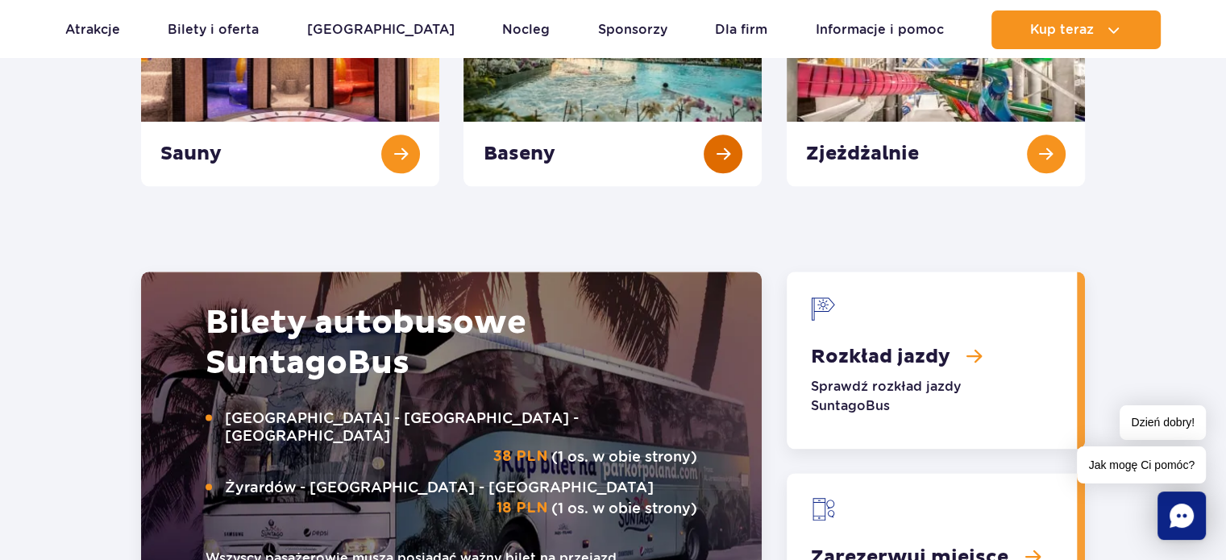
click at [722, 148] on link "Baseny" at bounding box center [613, 94] width 298 height 185
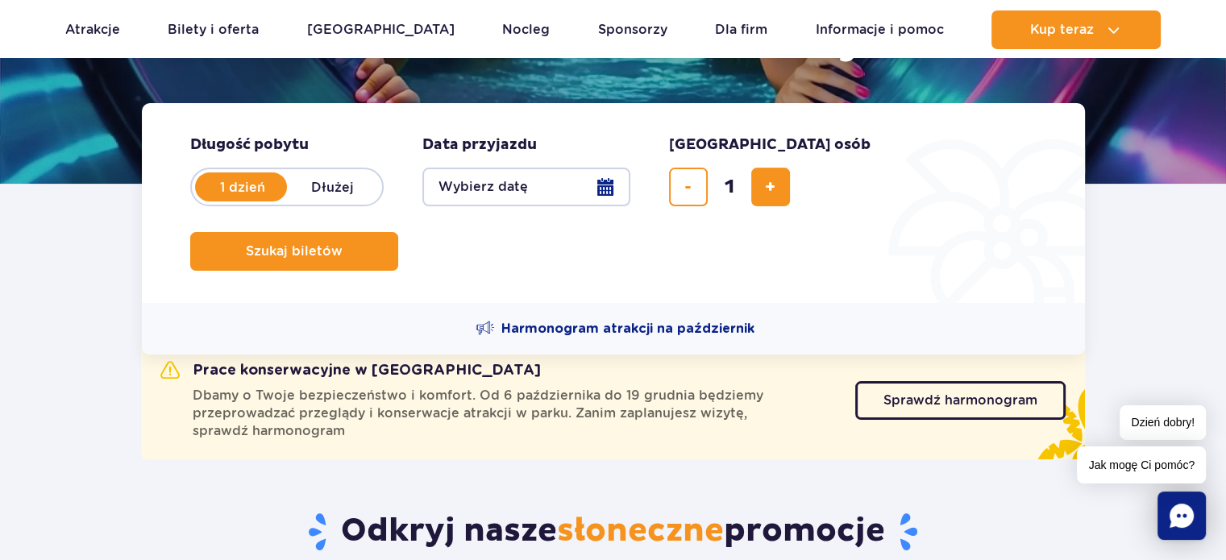
scroll to position [0, 0]
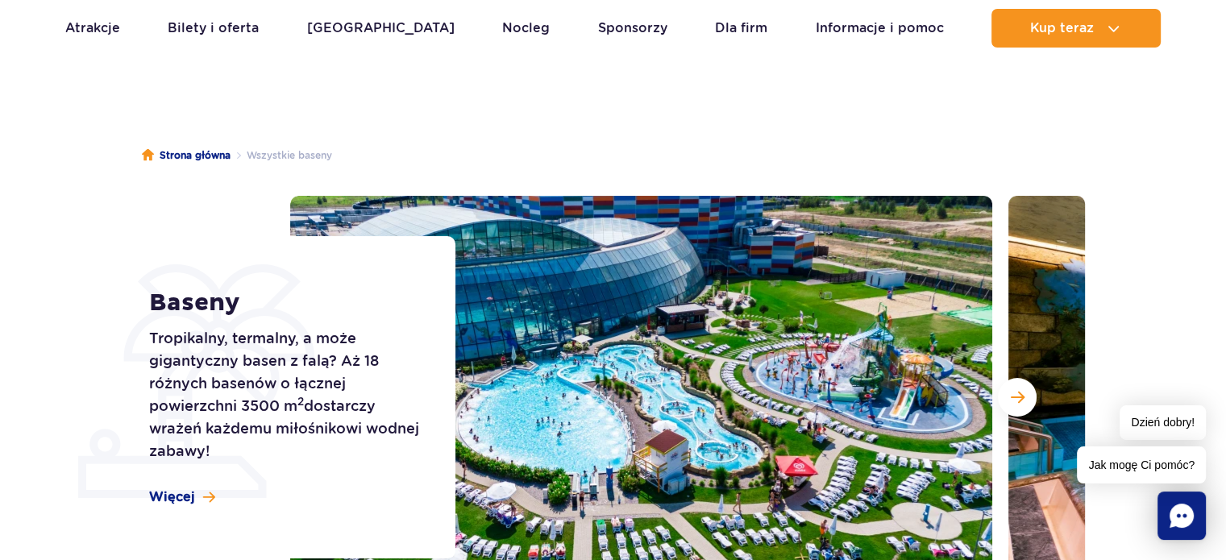
scroll to position [323, 0]
